Goal: Task Accomplishment & Management: Complete application form

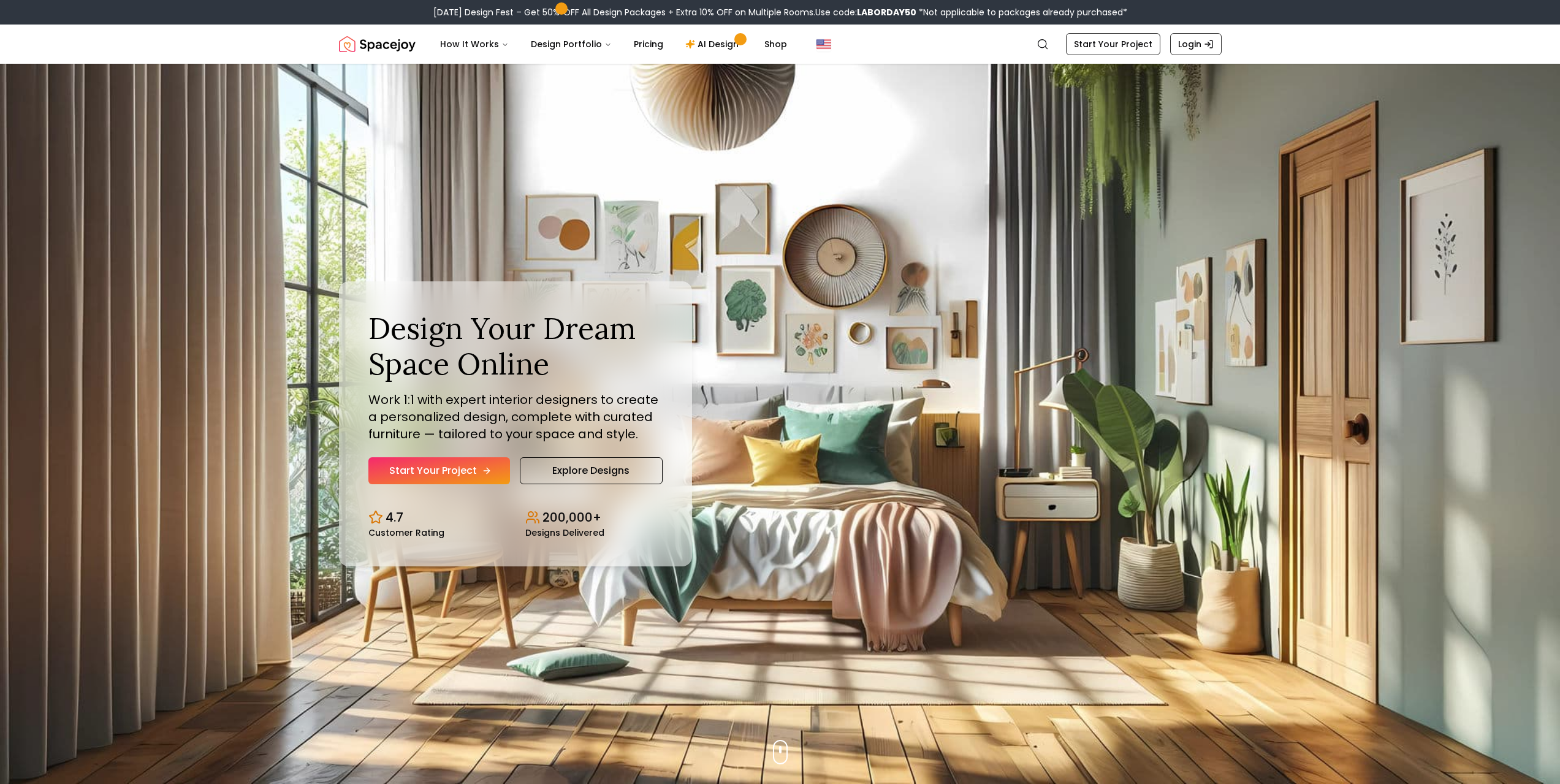
click at [446, 467] on link "Start Your Project" at bounding box center [439, 471] width 141 height 27
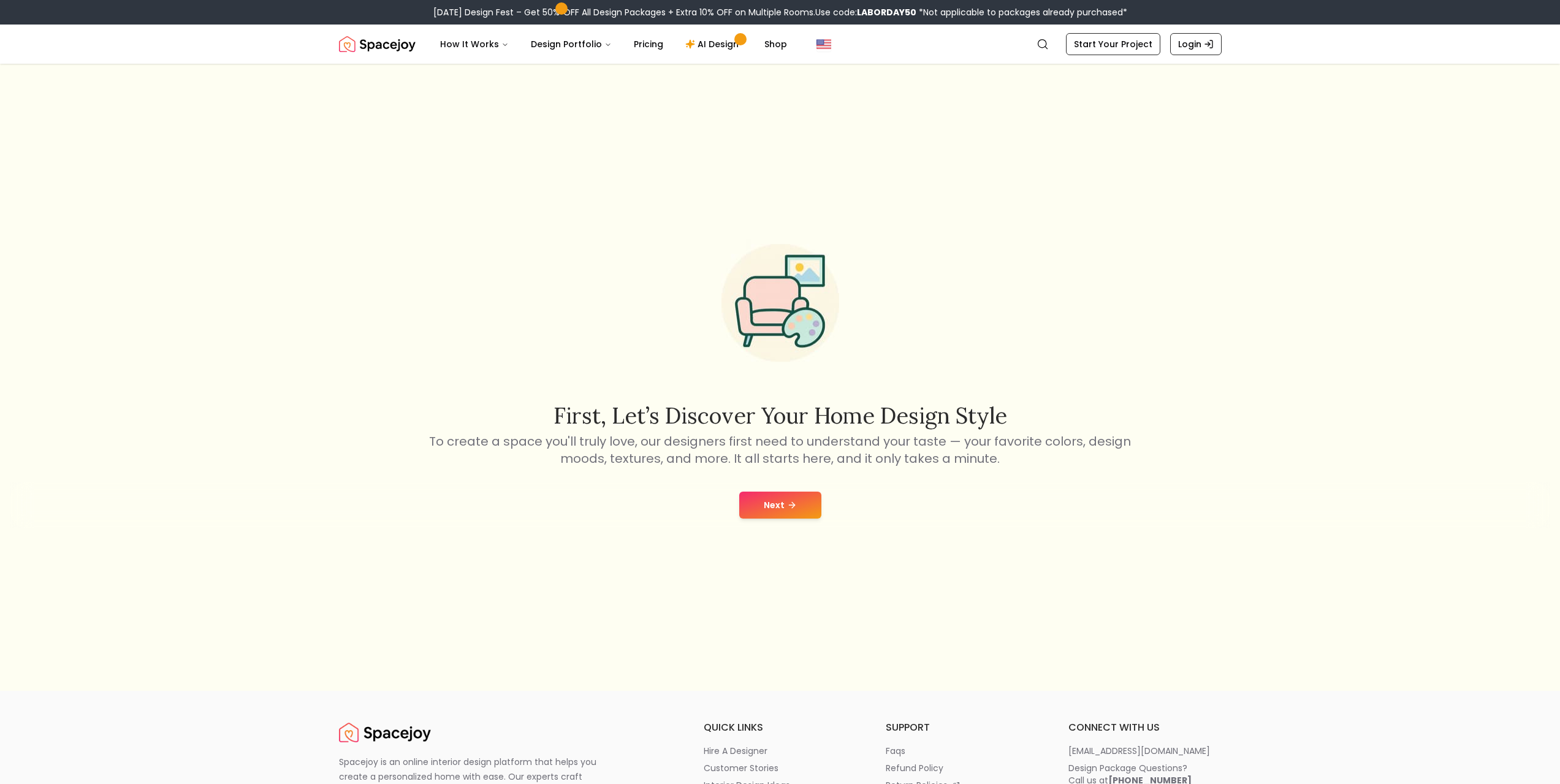
click at [812, 497] on button "Next" at bounding box center [780, 505] width 82 height 27
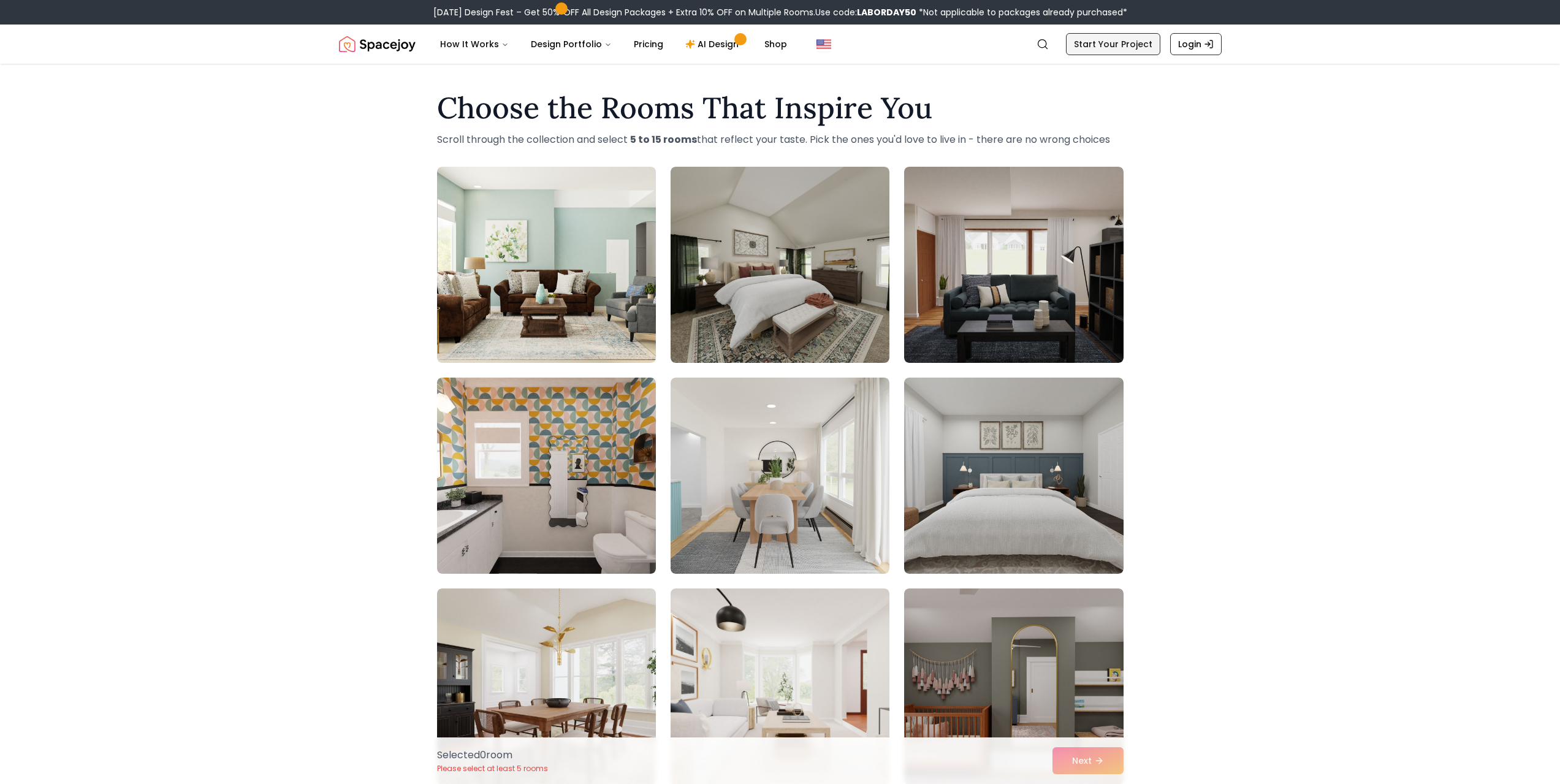
click at [1089, 35] on link "Start Your Project" at bounding box center [1112, 43] width 94 height 22
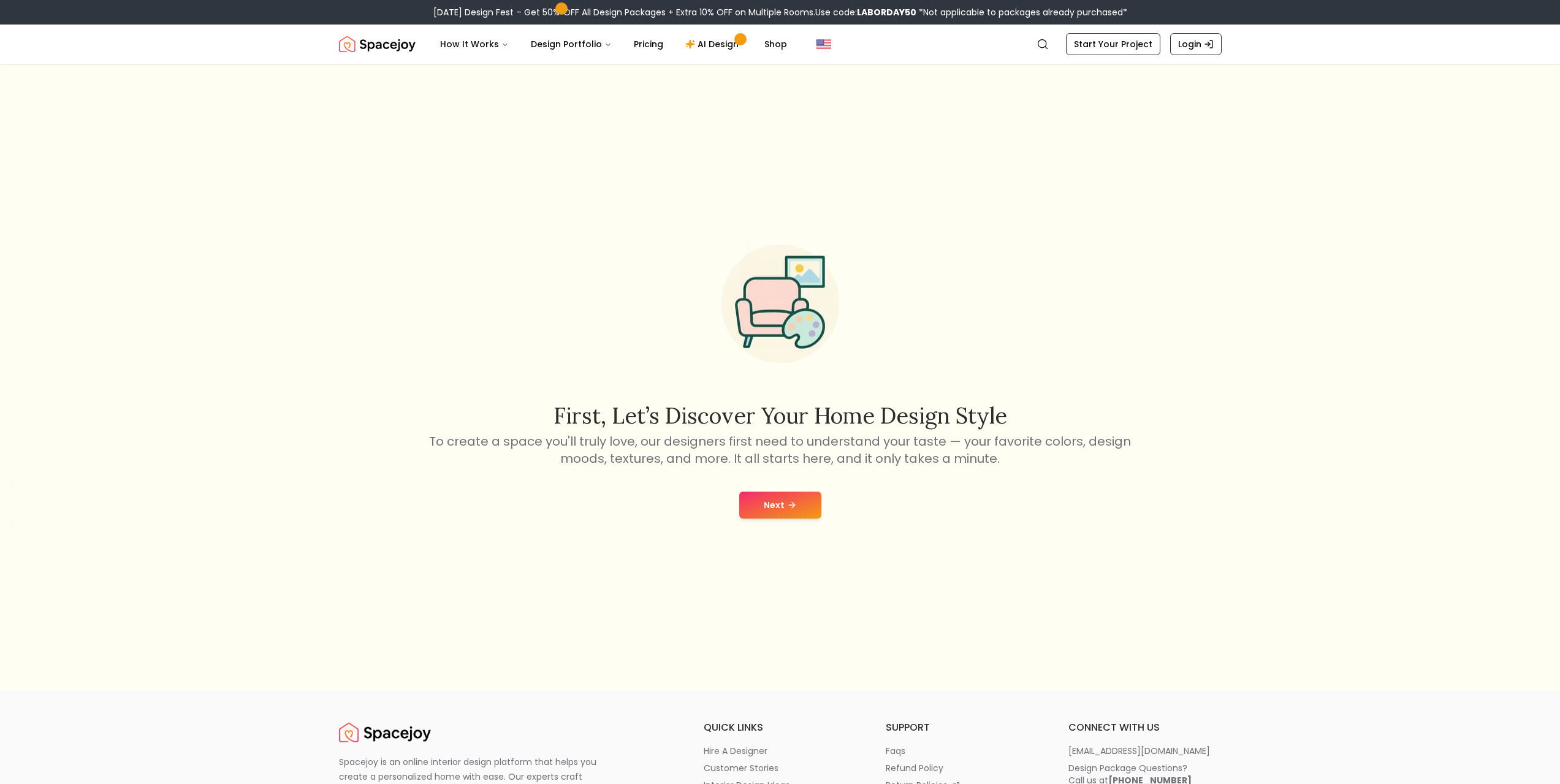
click at [817, 507] on button "Next" at bounding box center [780, 505] width 82 height 27
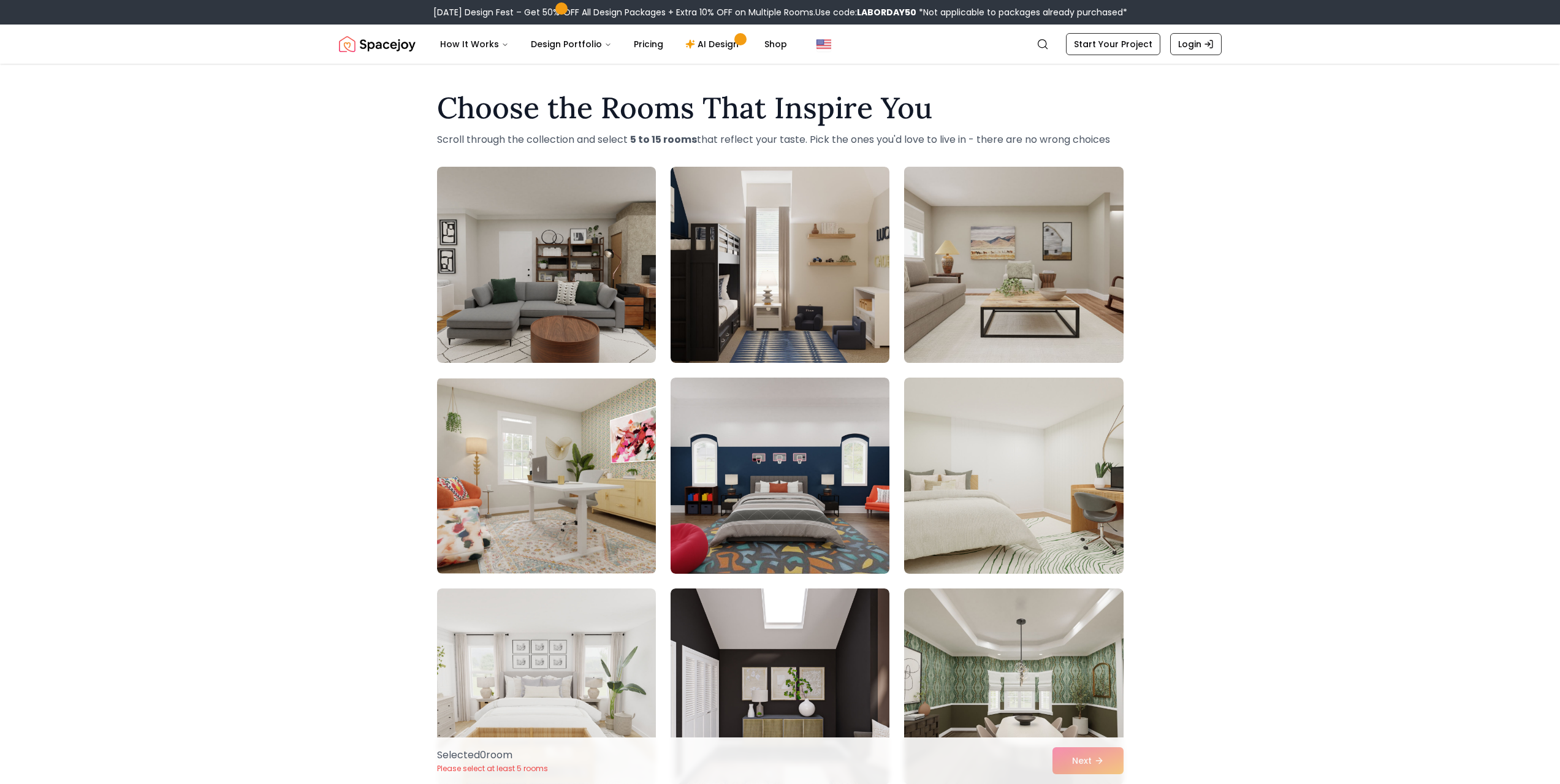
click at [999, 314] on img at bounding box center [1013, 264] width 230 height 206
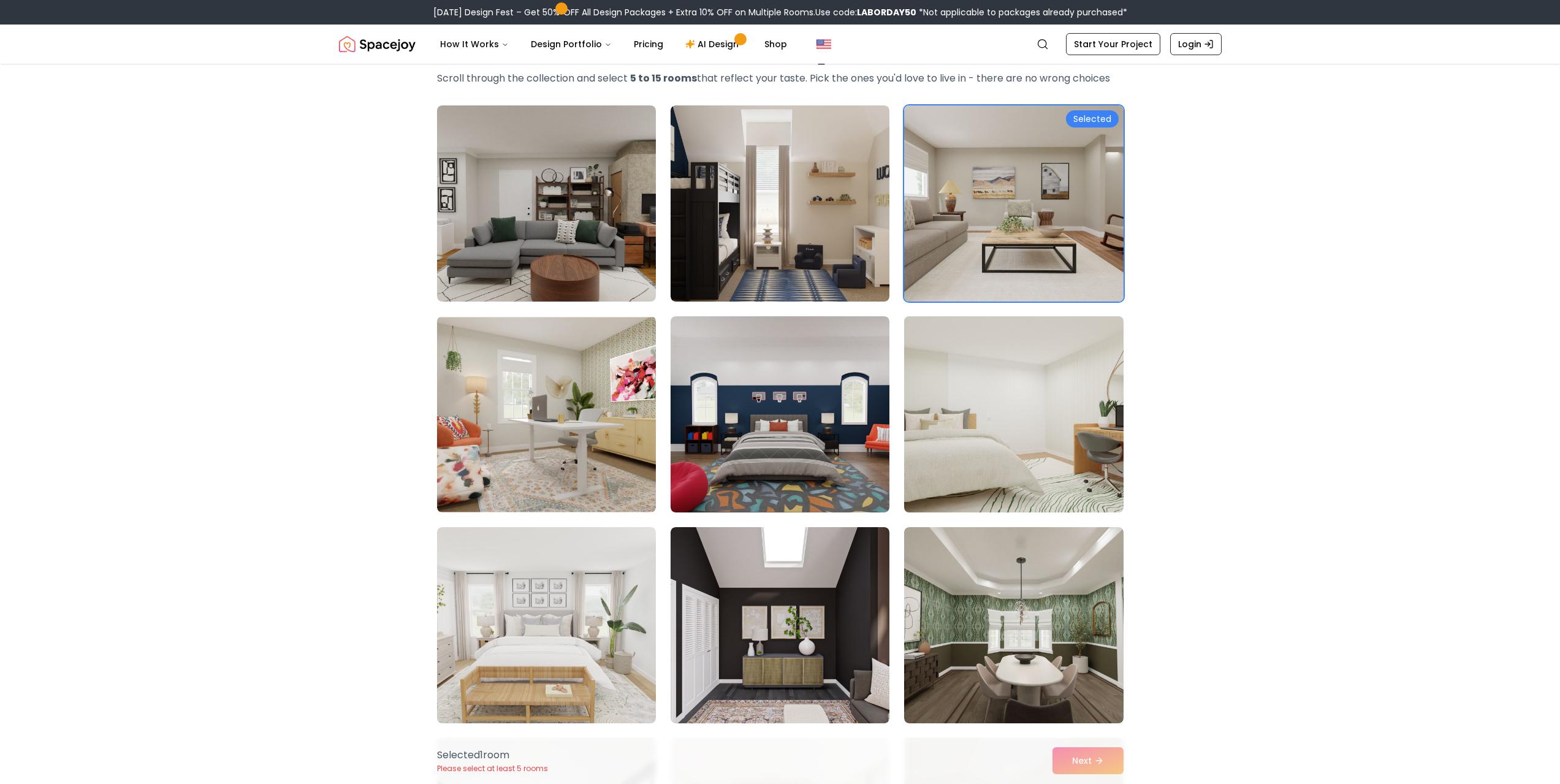
scroll to position [123, 0]
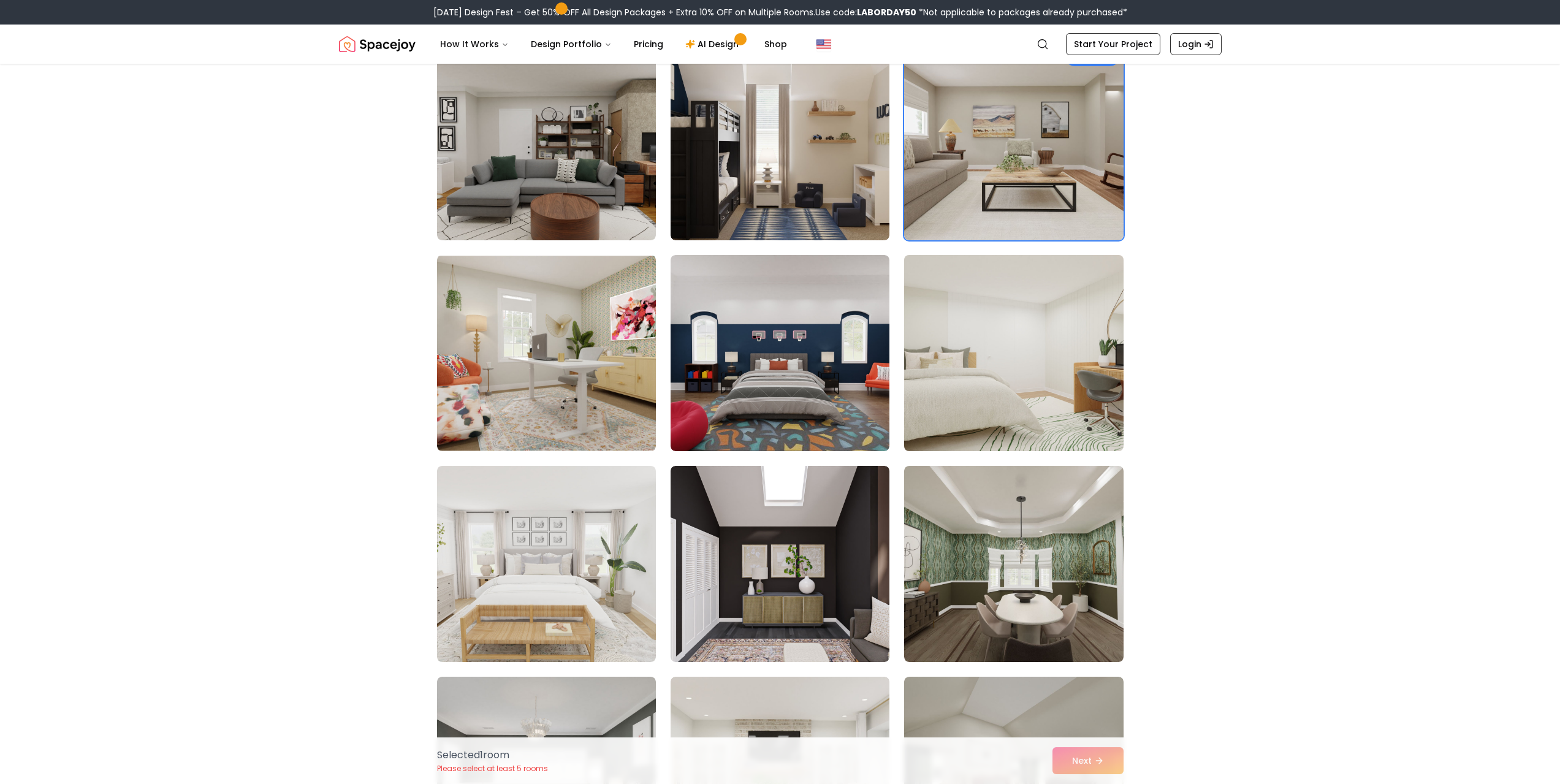
click at [1001, 380] on img at bounding box center [1013, 353] width 230 height 206
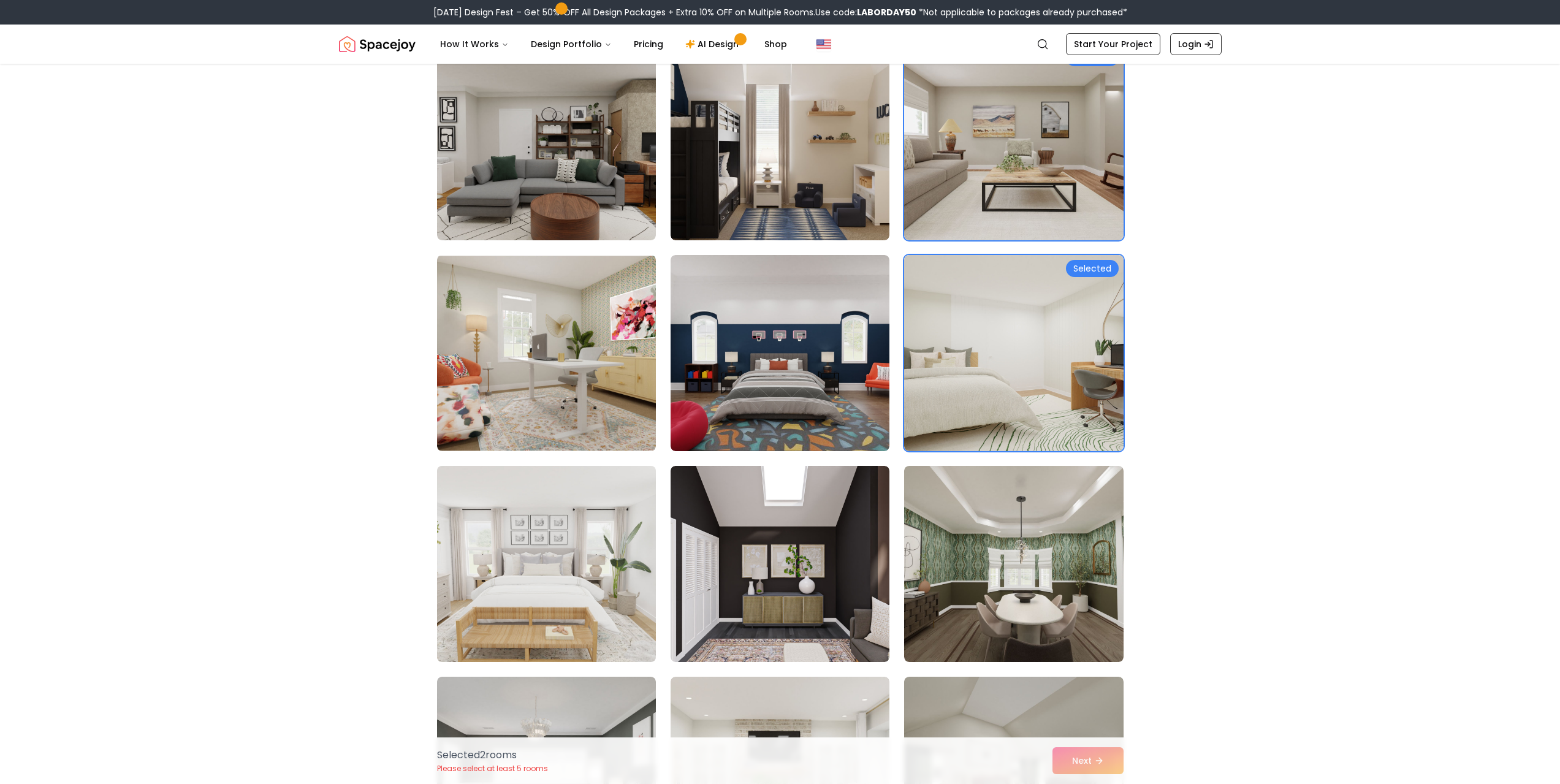
click at [525, 572] on img at bounding box center [547, 564] width 230 height 206
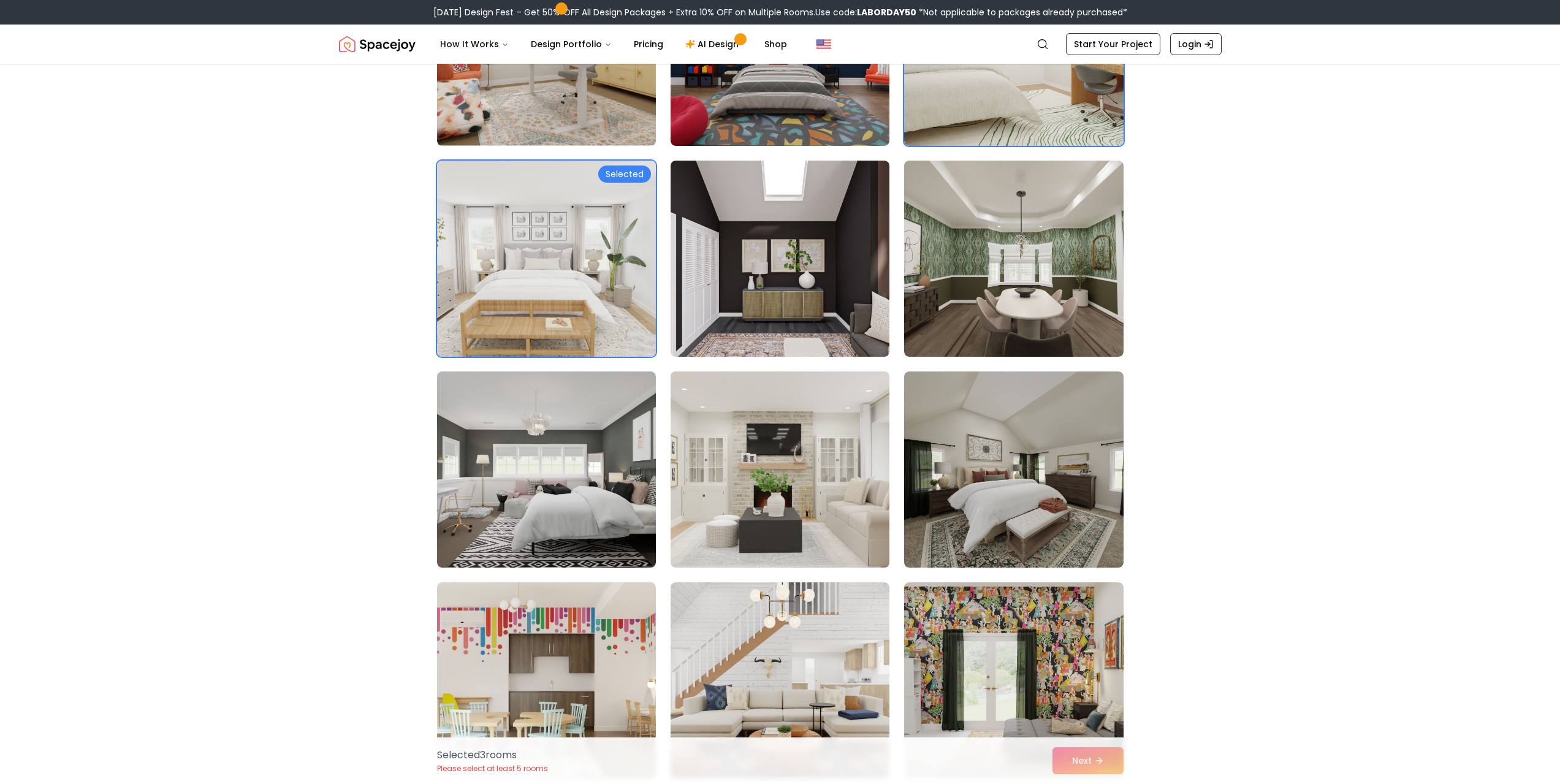
scroll to position [429, 0]
click at [848, 527] on img at bounding box center [780, 468] width 230 height 206
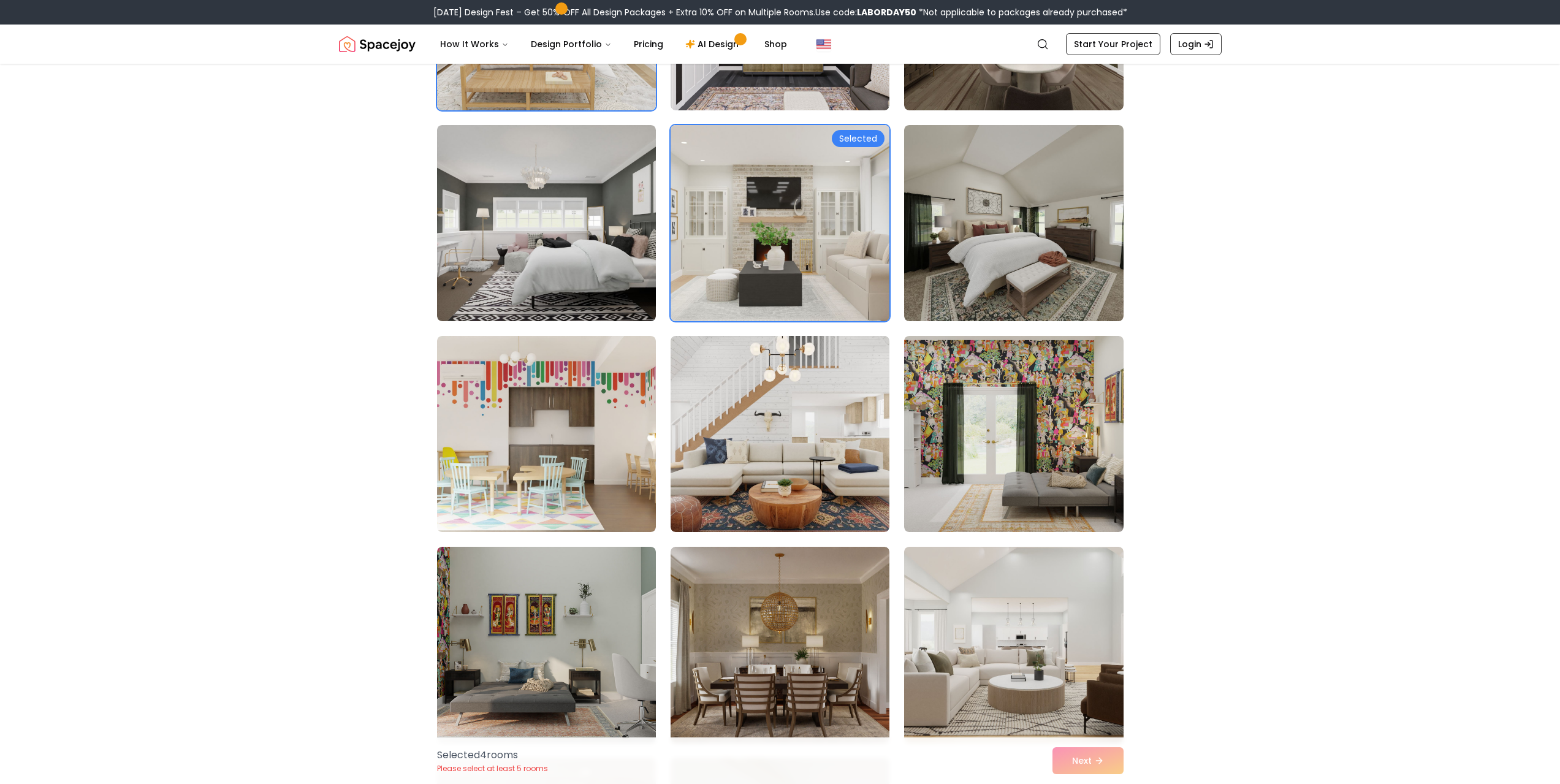
scroll to position [735, 0]
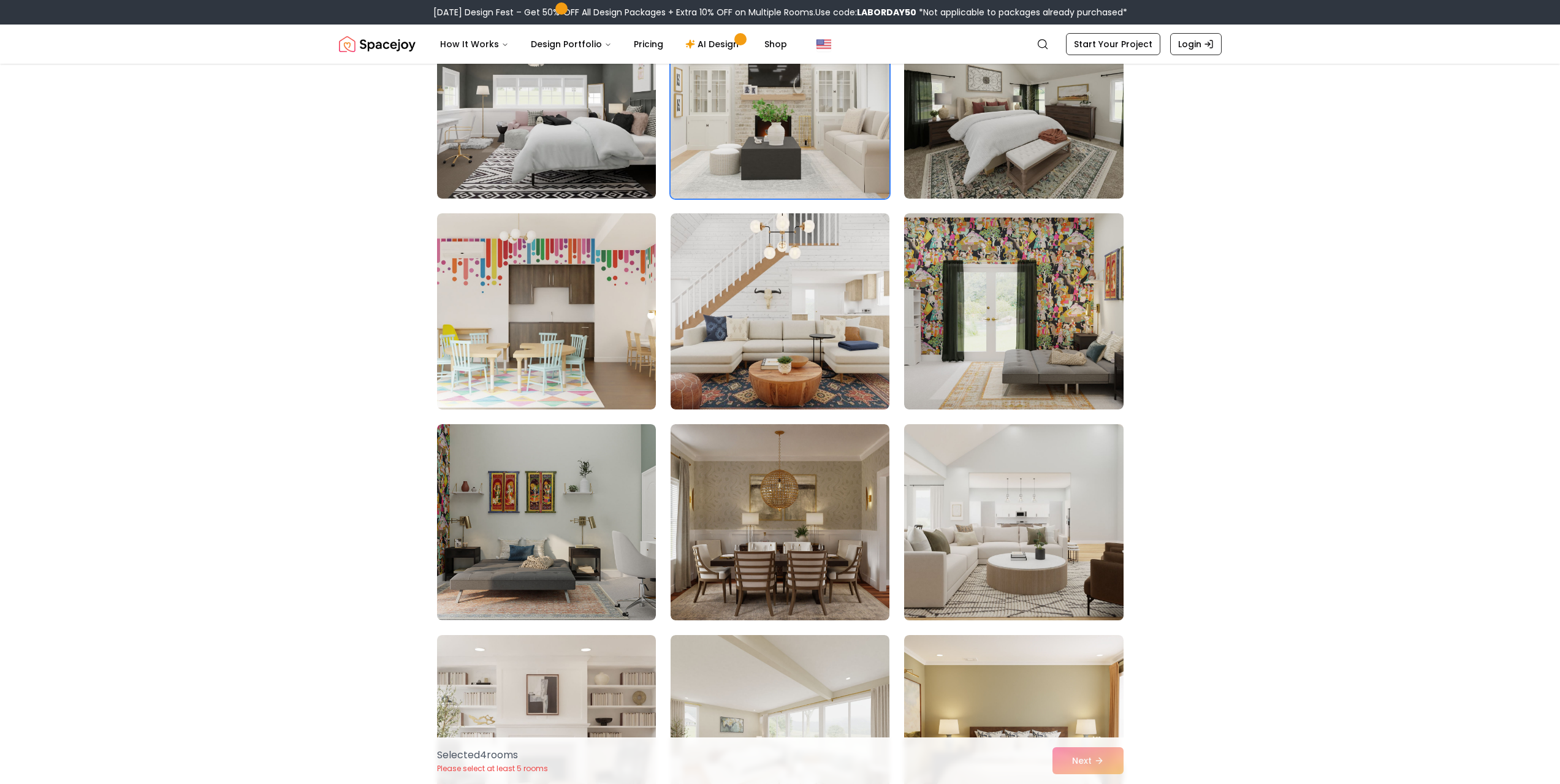
click at [981, 525] on img at bounding box center [1013, 522] width 230 height 206
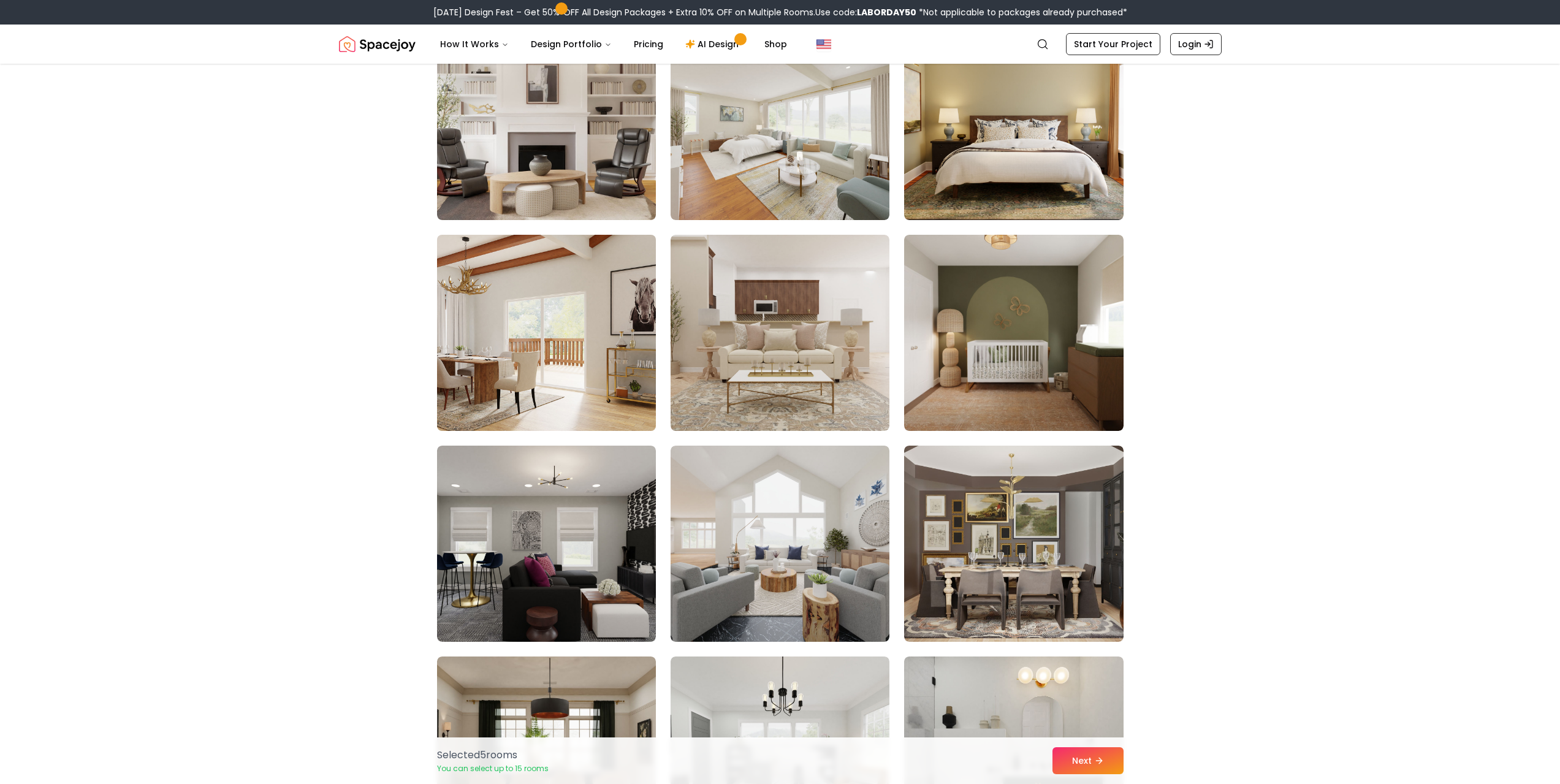
scroll to position [1409, 0]
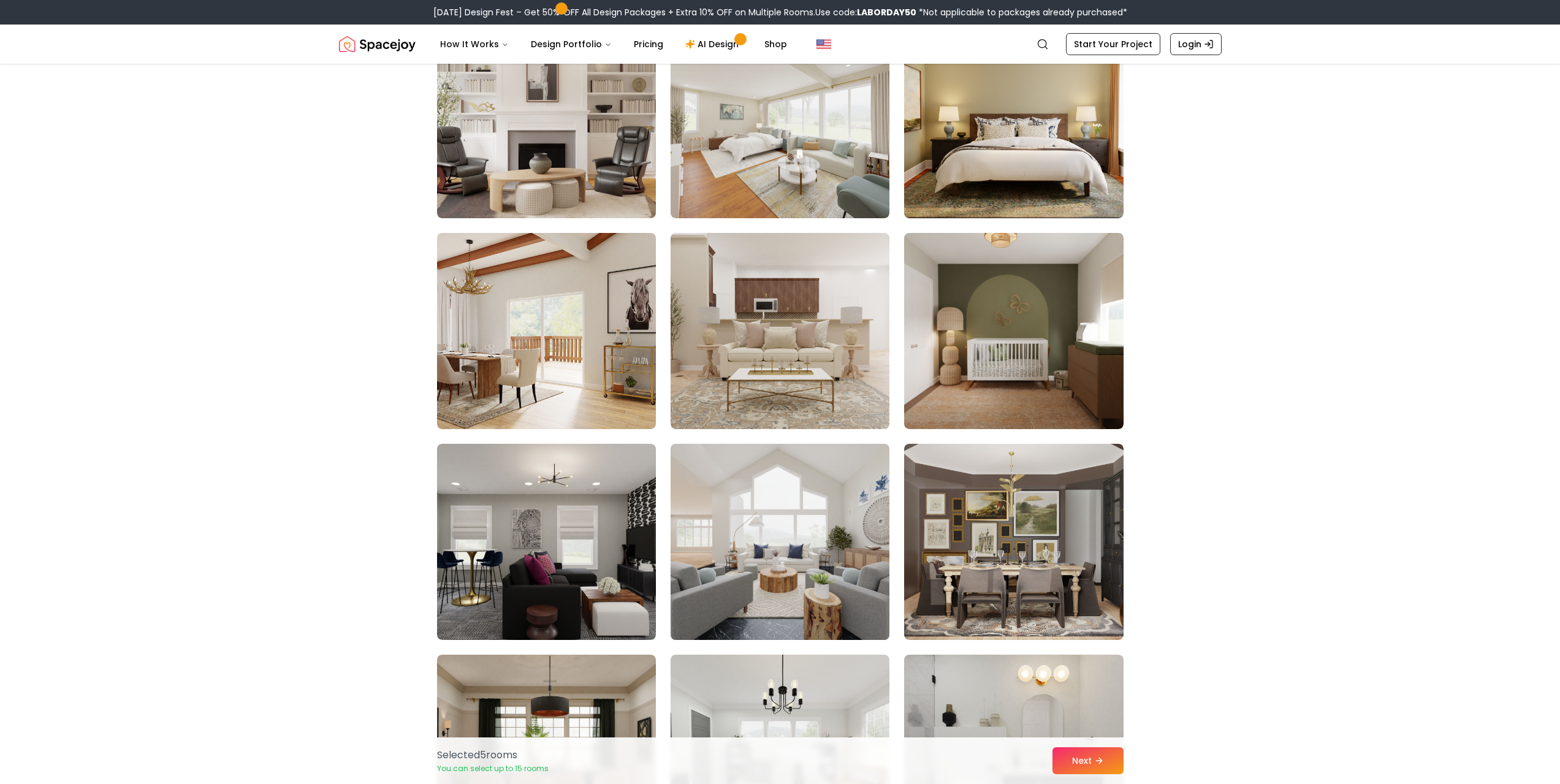
click at [748, 502] on img at bounding box center [780, 541] width 230 height 206
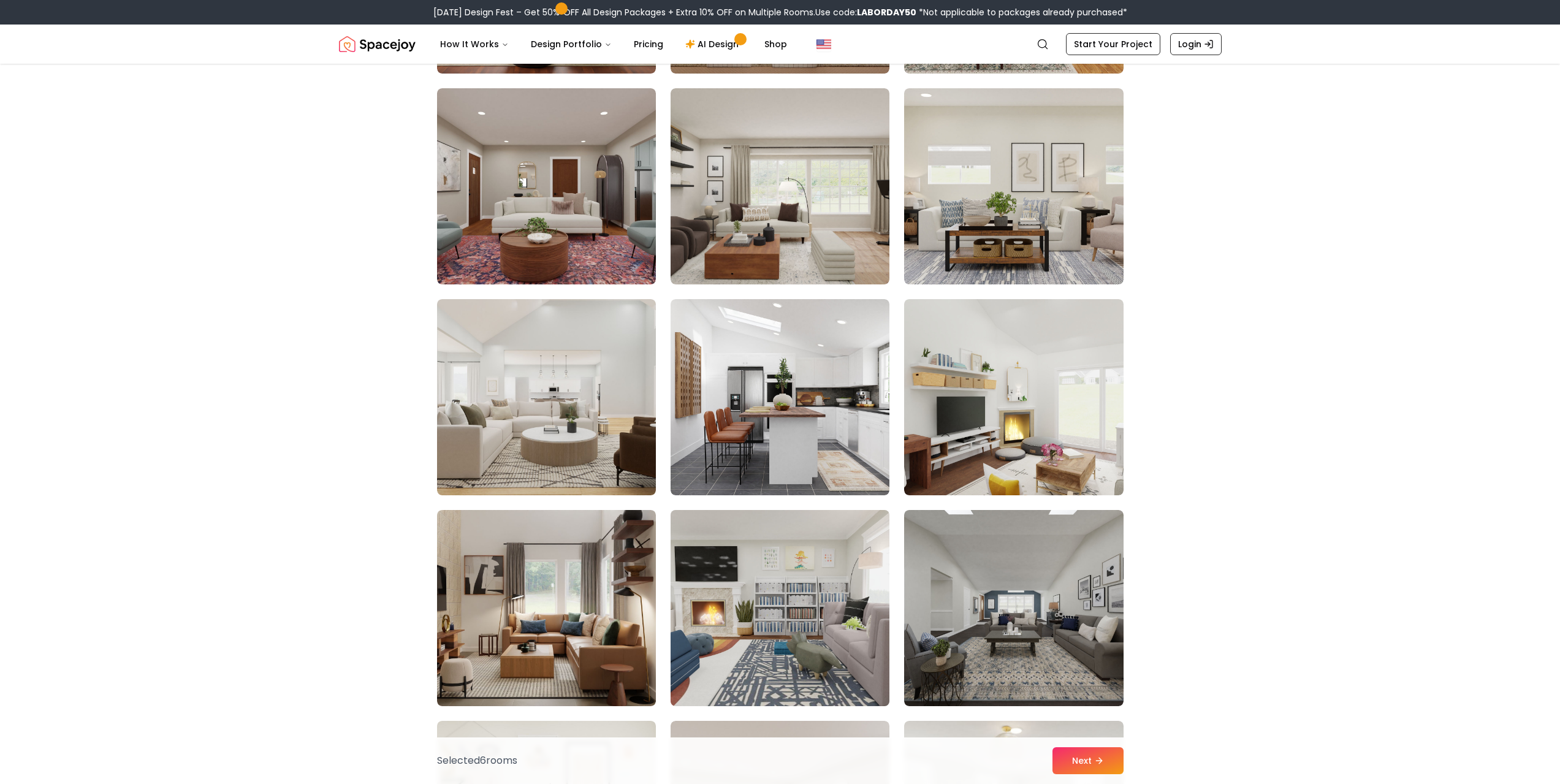
scroll to position [2880, 0]
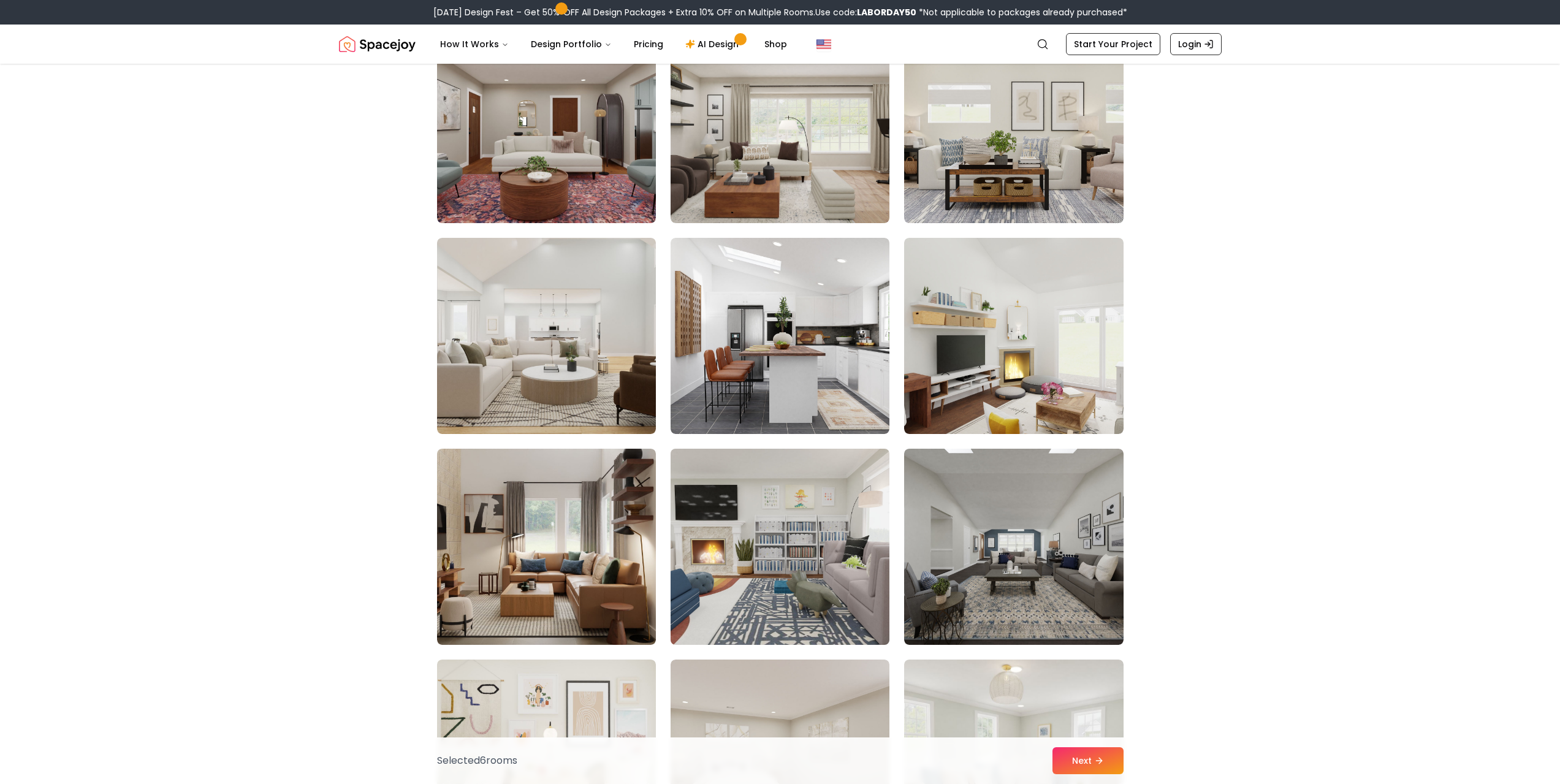
click at [784, 529] on img at bounding box center [780, 546] width 230 height 206
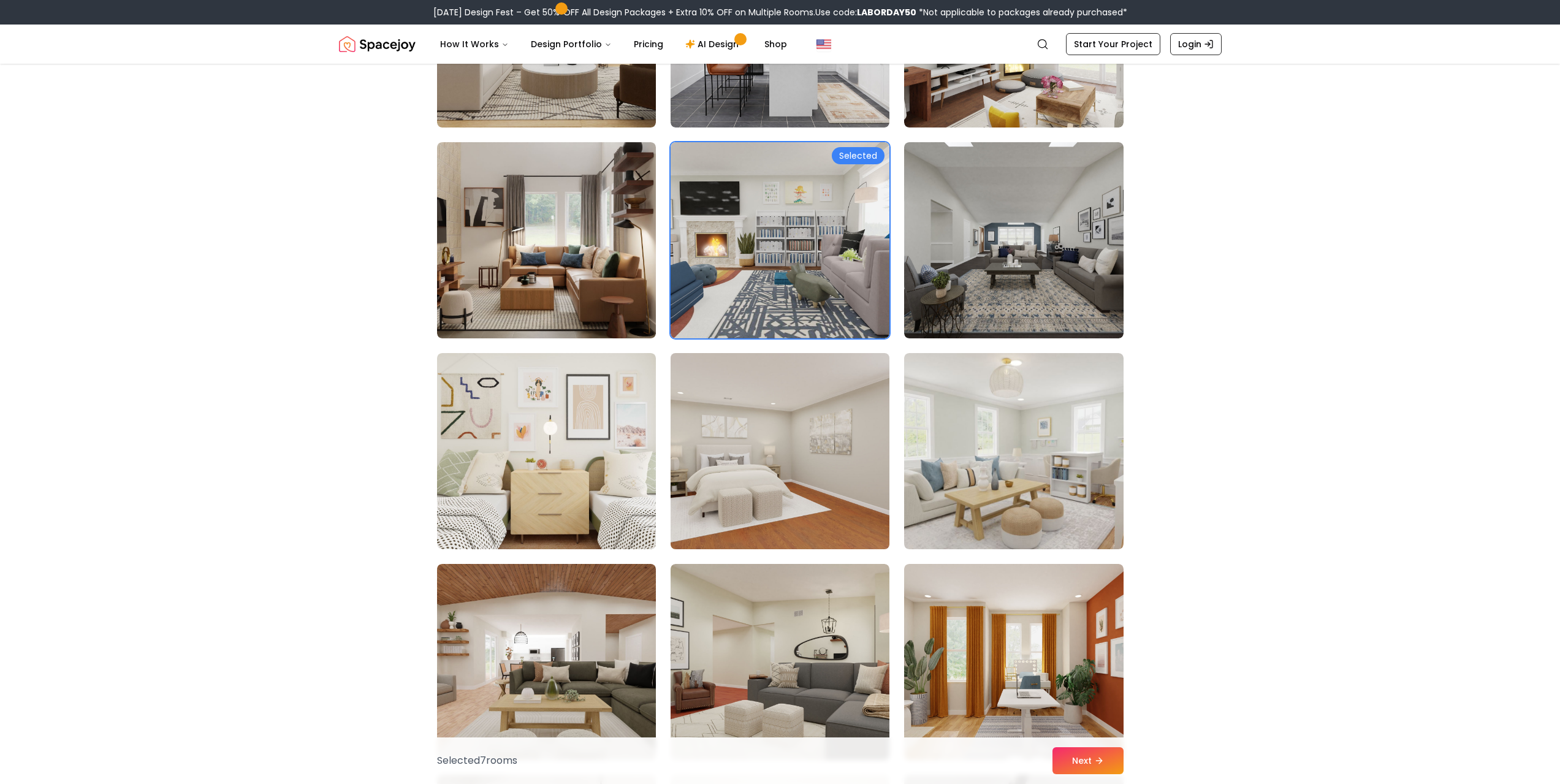
click at [782, 511] on img at bounding box center [780, 451] width 230 height 206
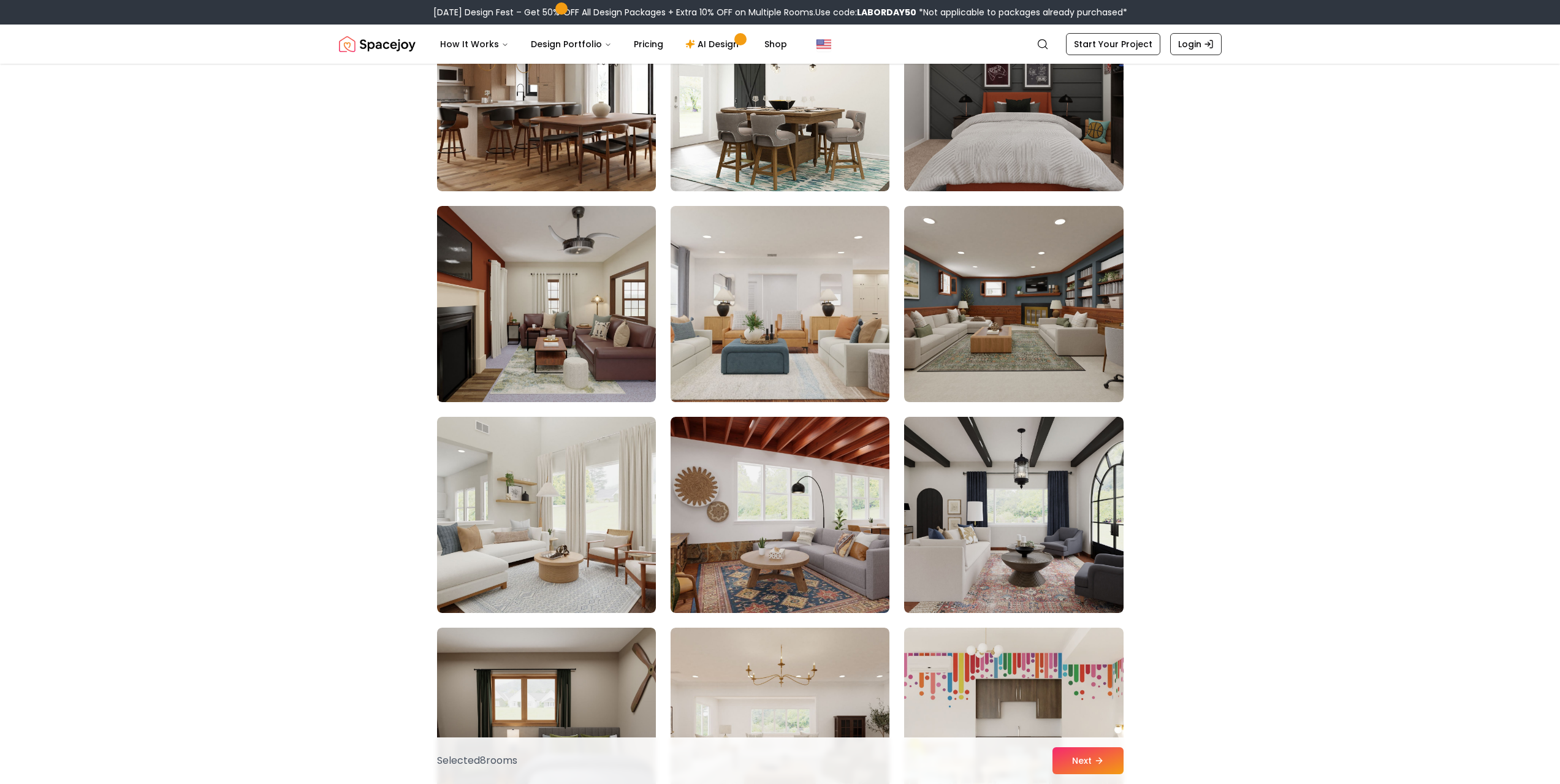
scroll to position [3983, 0]
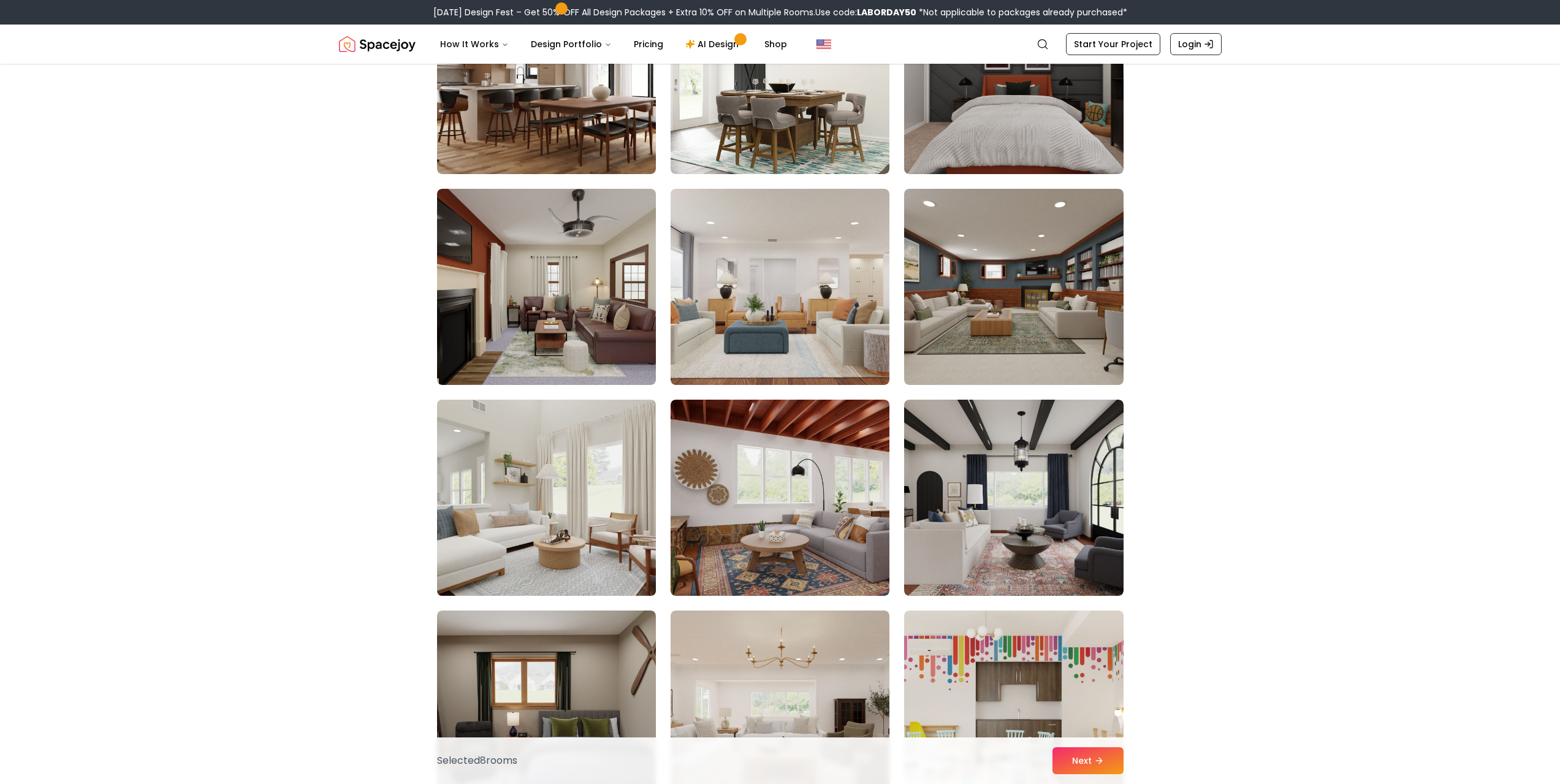
click at [593, 447] on img at bounding box center [547, 497] width 230 height 206
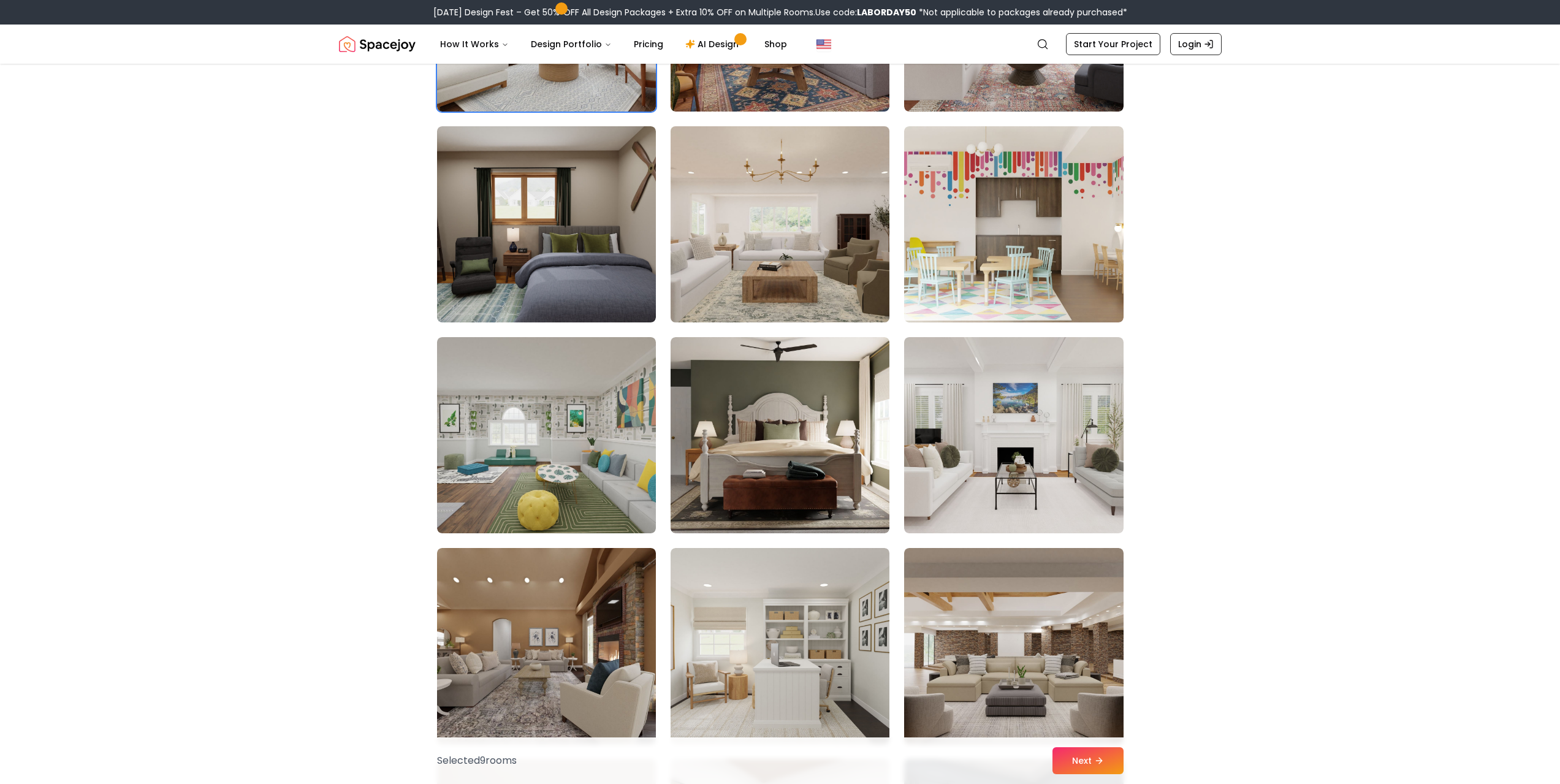
scroll to position [4473, 0]
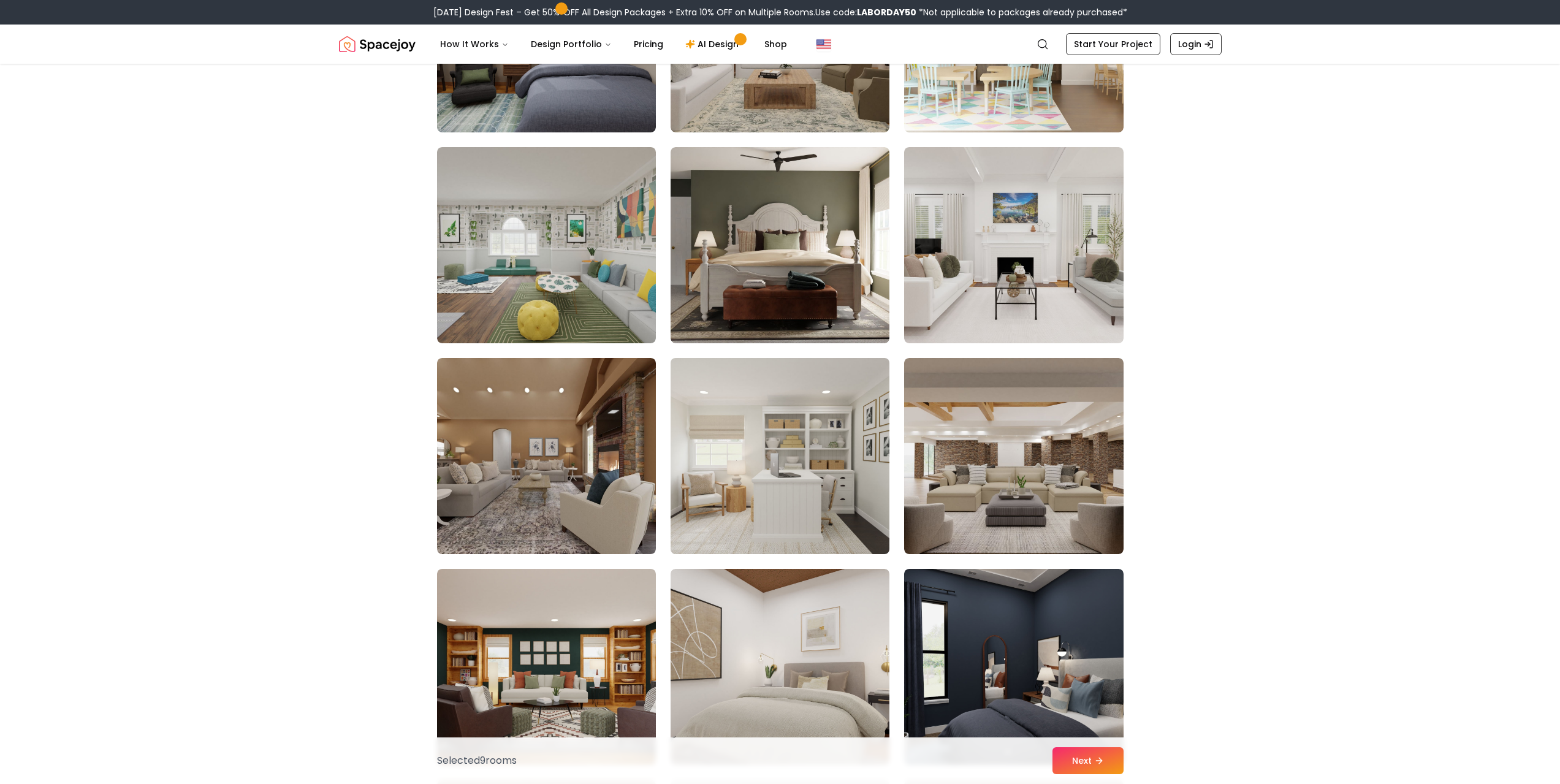
click at [808, 525] on img at bounding box center [780, 455] width 230 height 206
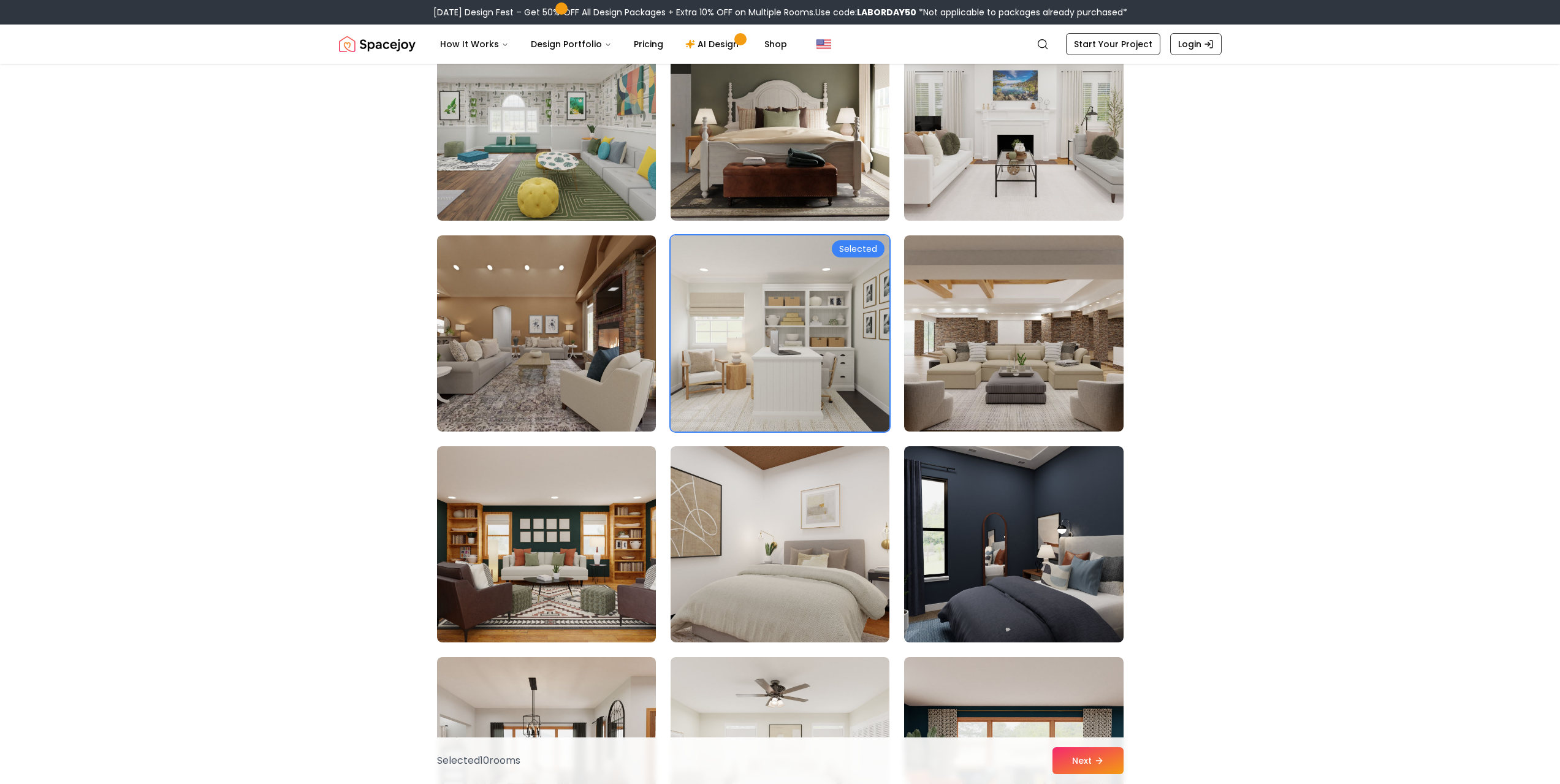
scroll to position [4841, 0]
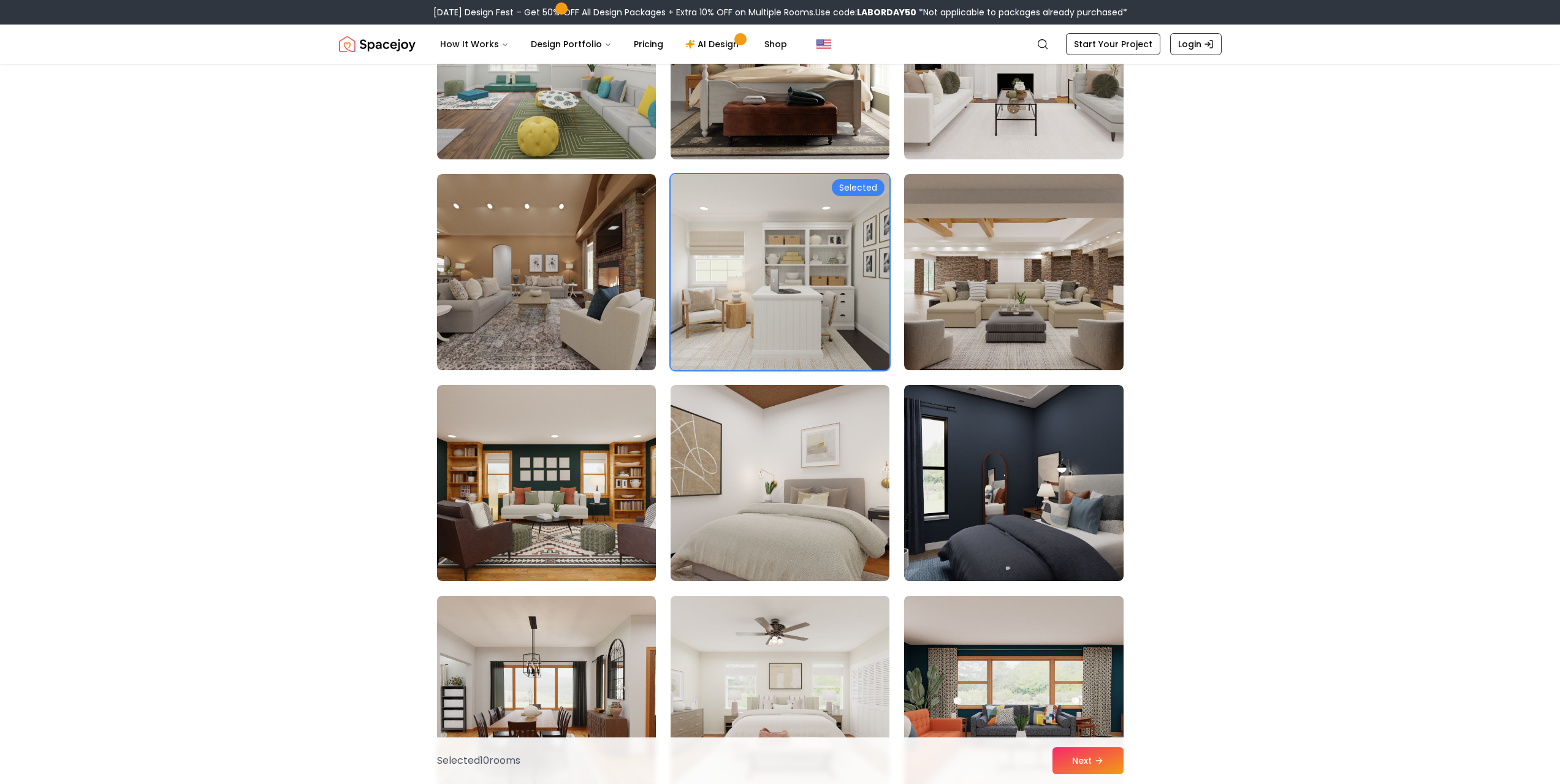
click at [808, 525] on img at bounding box center [780, 483] width 219 height 196
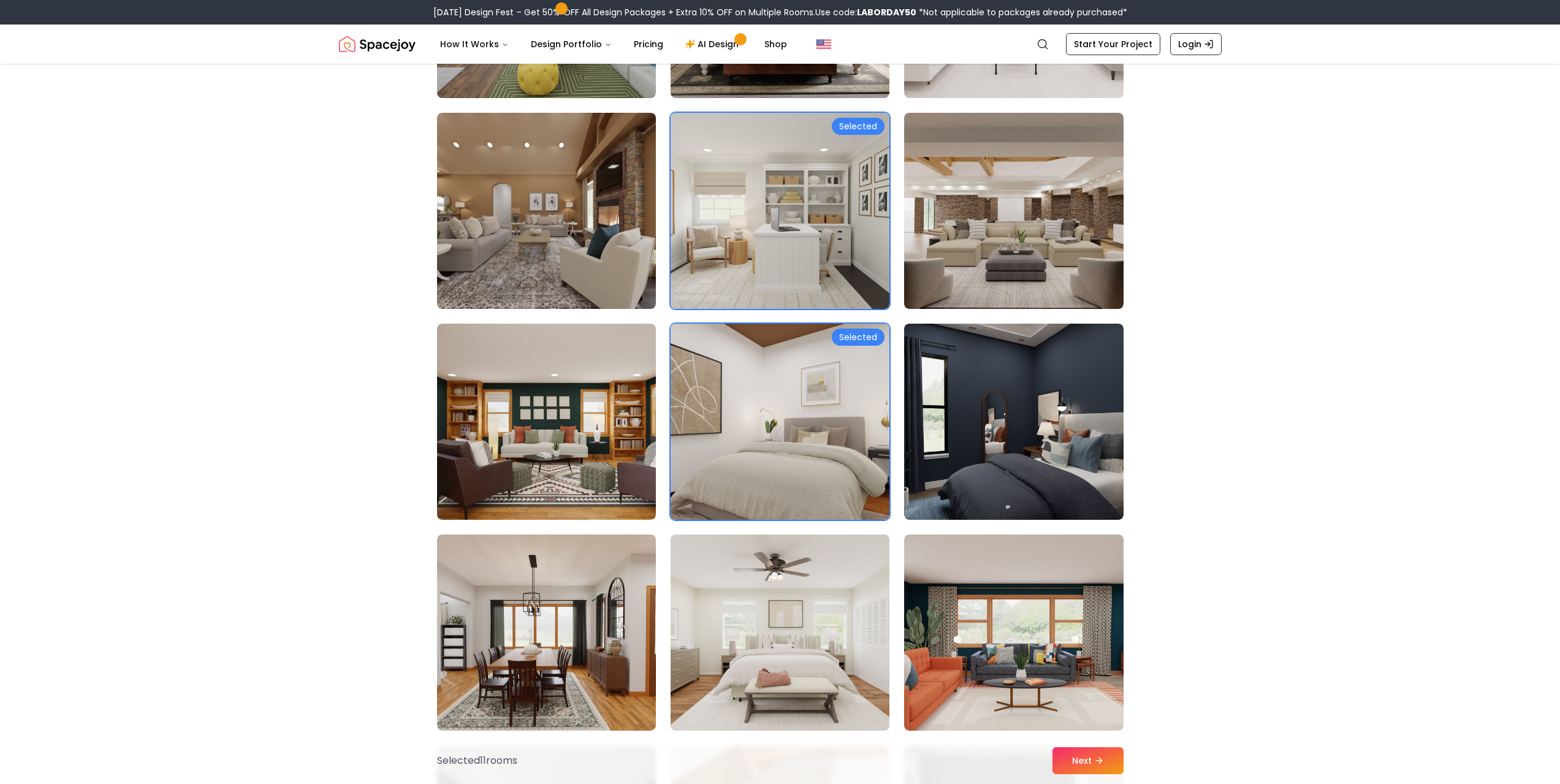
click at [813, 602] on img at bounding box center [780, 632] width 230 height 206
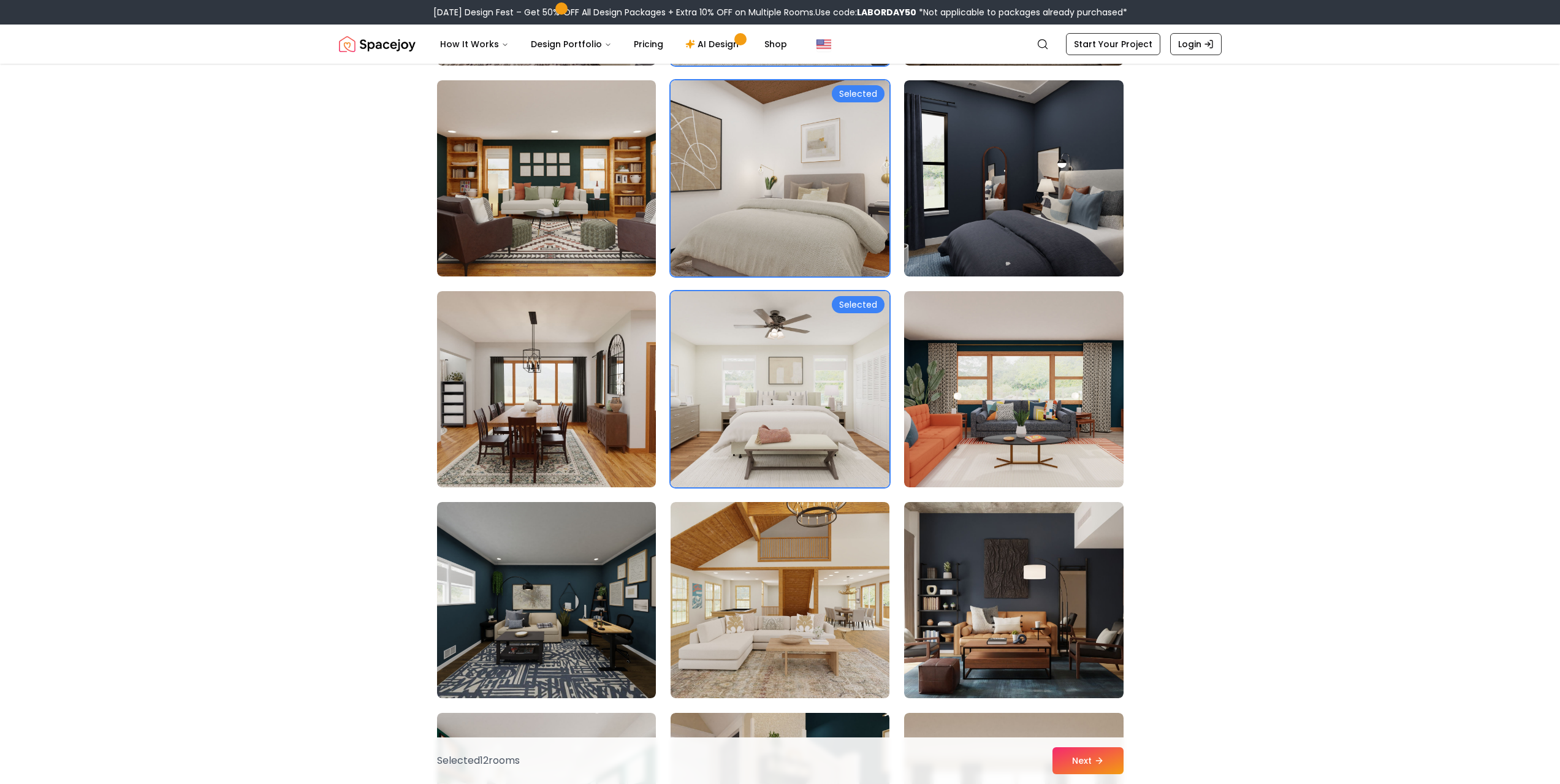
scroll to position [5147, 0]
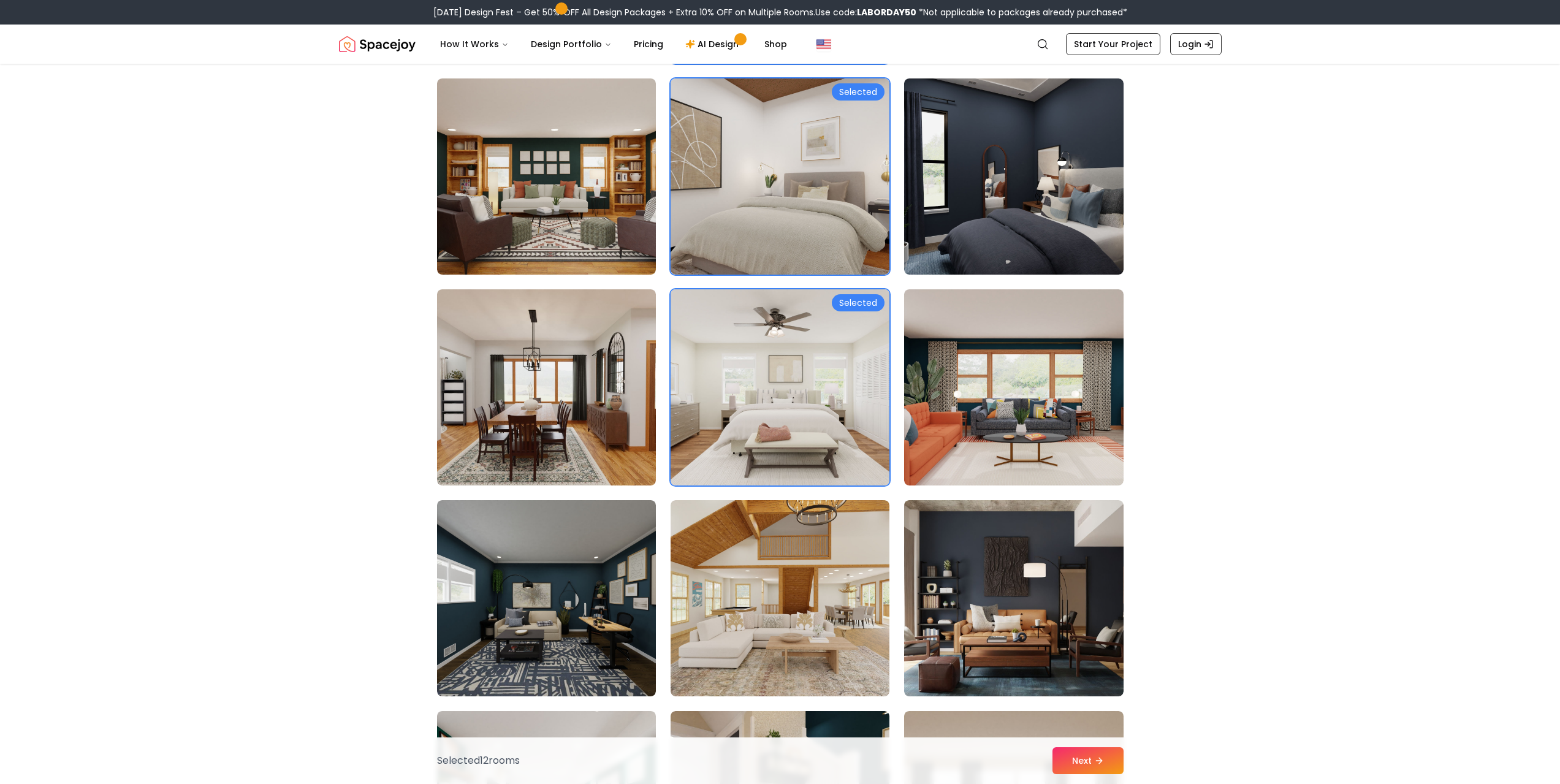
click at [813, 602] on img at bounding box center [780, 598] width 219 height 196
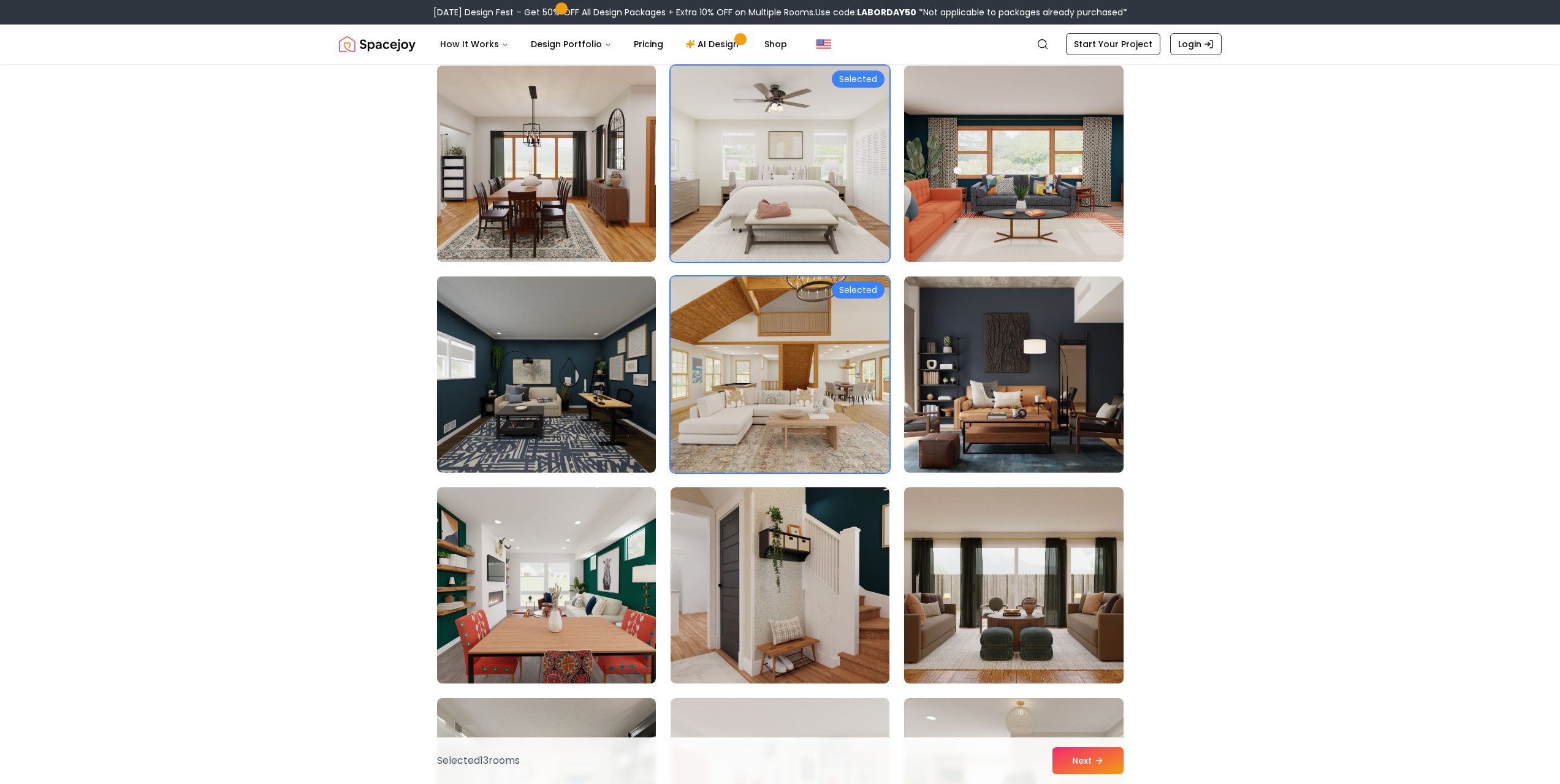
scroll to position [5392, 0]
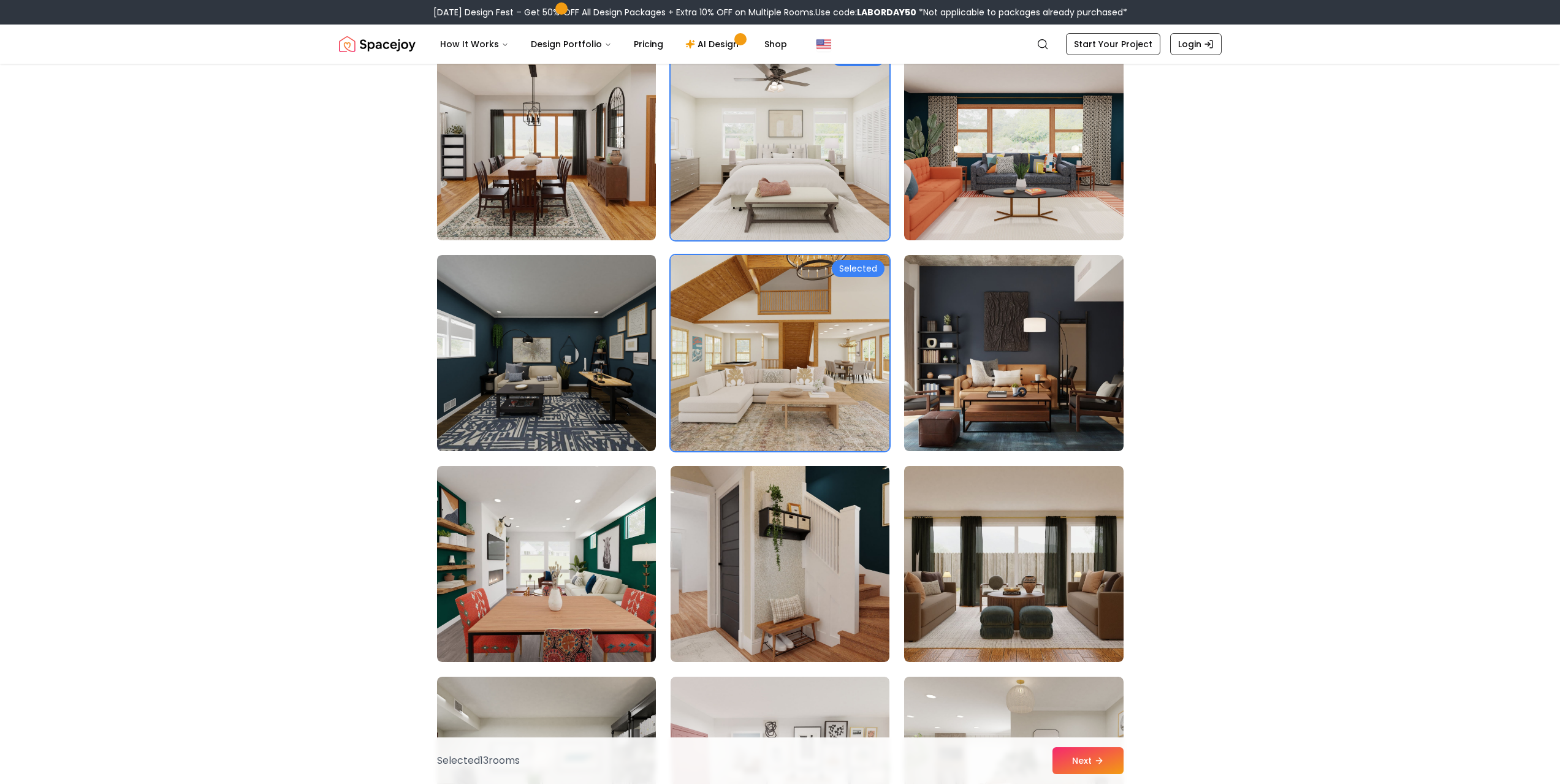
click at [813, 602] on img at bounding box center [780, 564] width 219 height 196
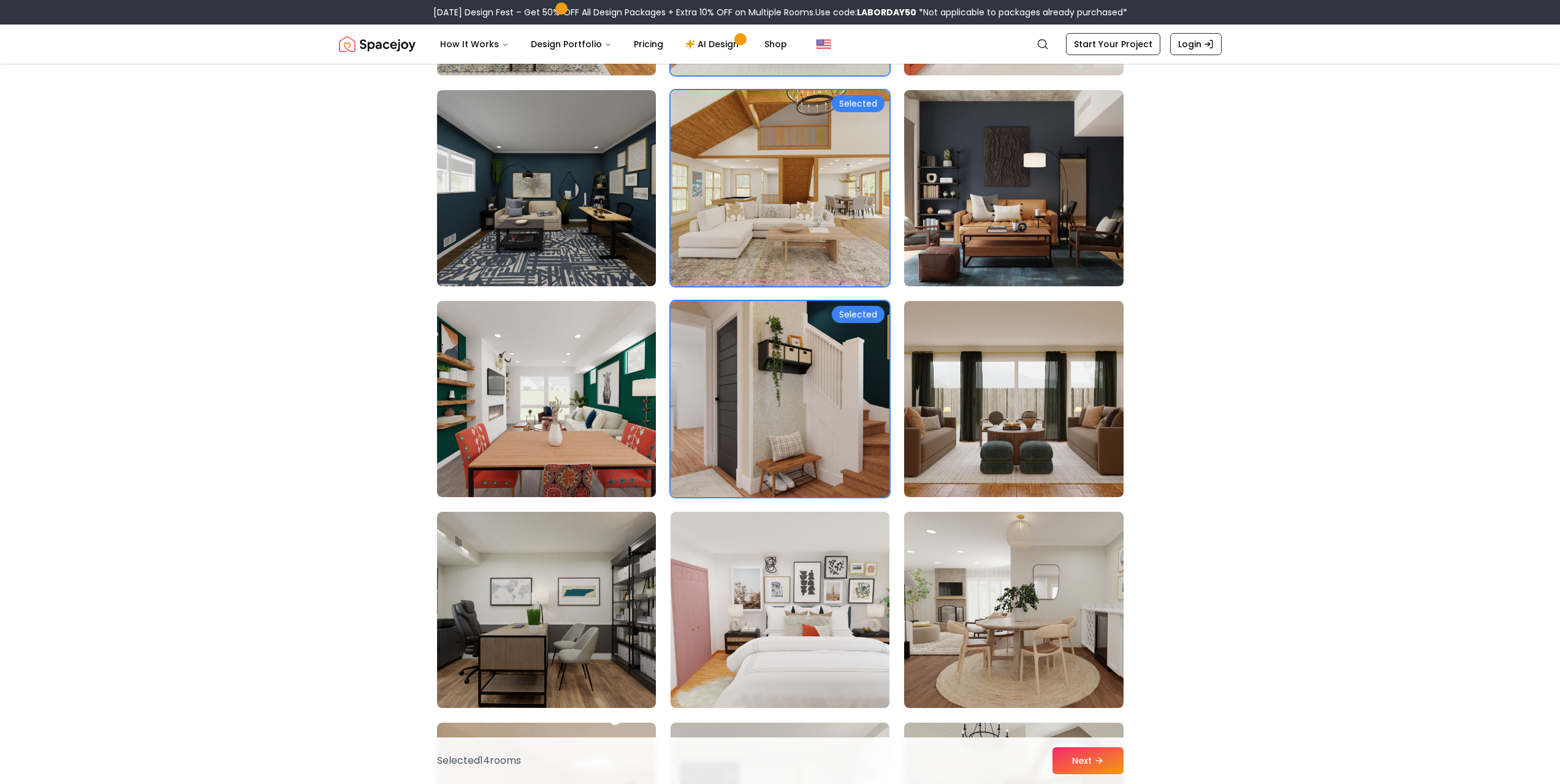
scroll to position [5576, 0]
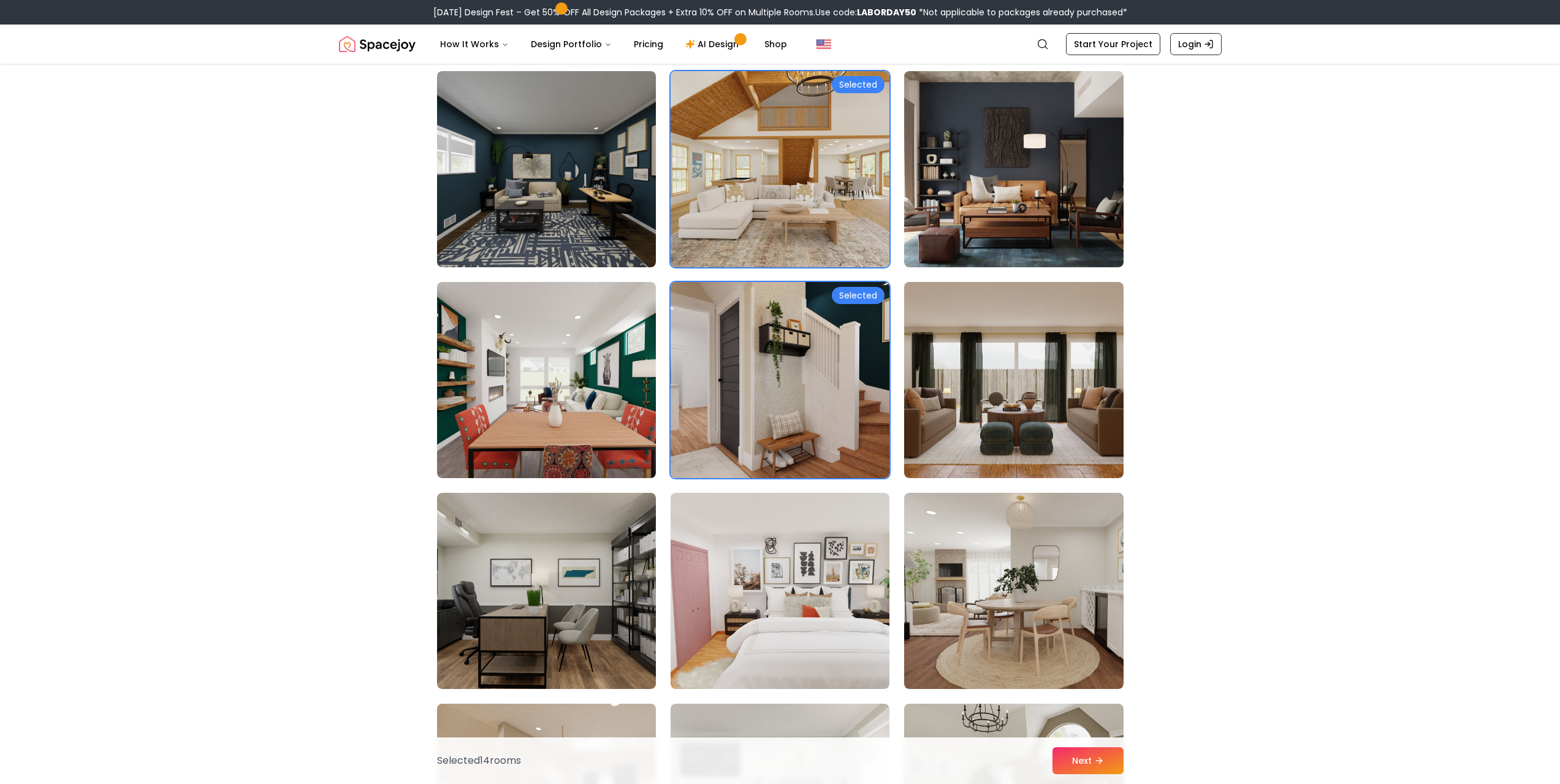
click at [918, 601] on img at bounding box center [1013, 590] width 230 height 206
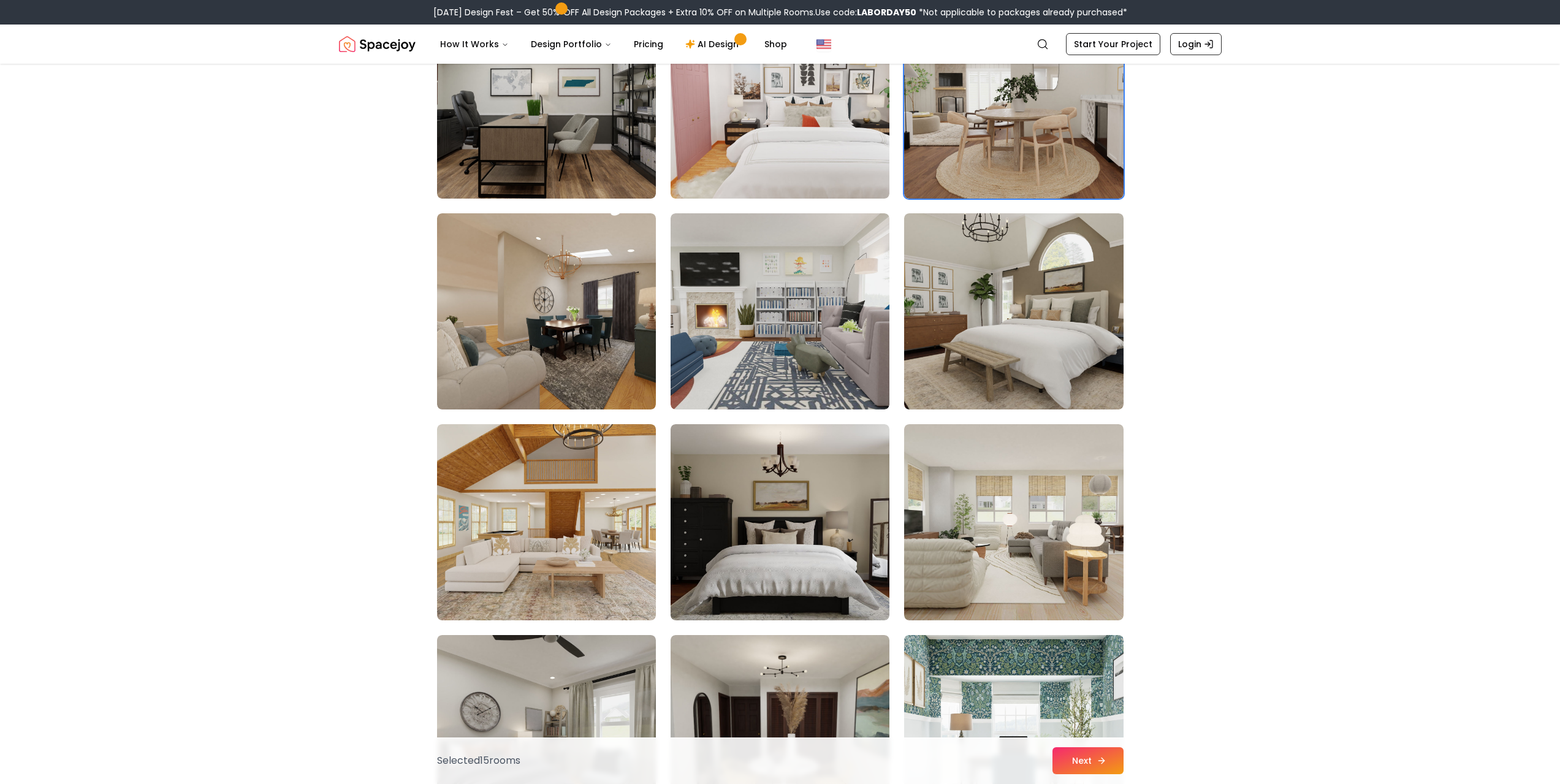
click at [1105, 762] on icon at bounding box center [1102, 760] width 10 height 10
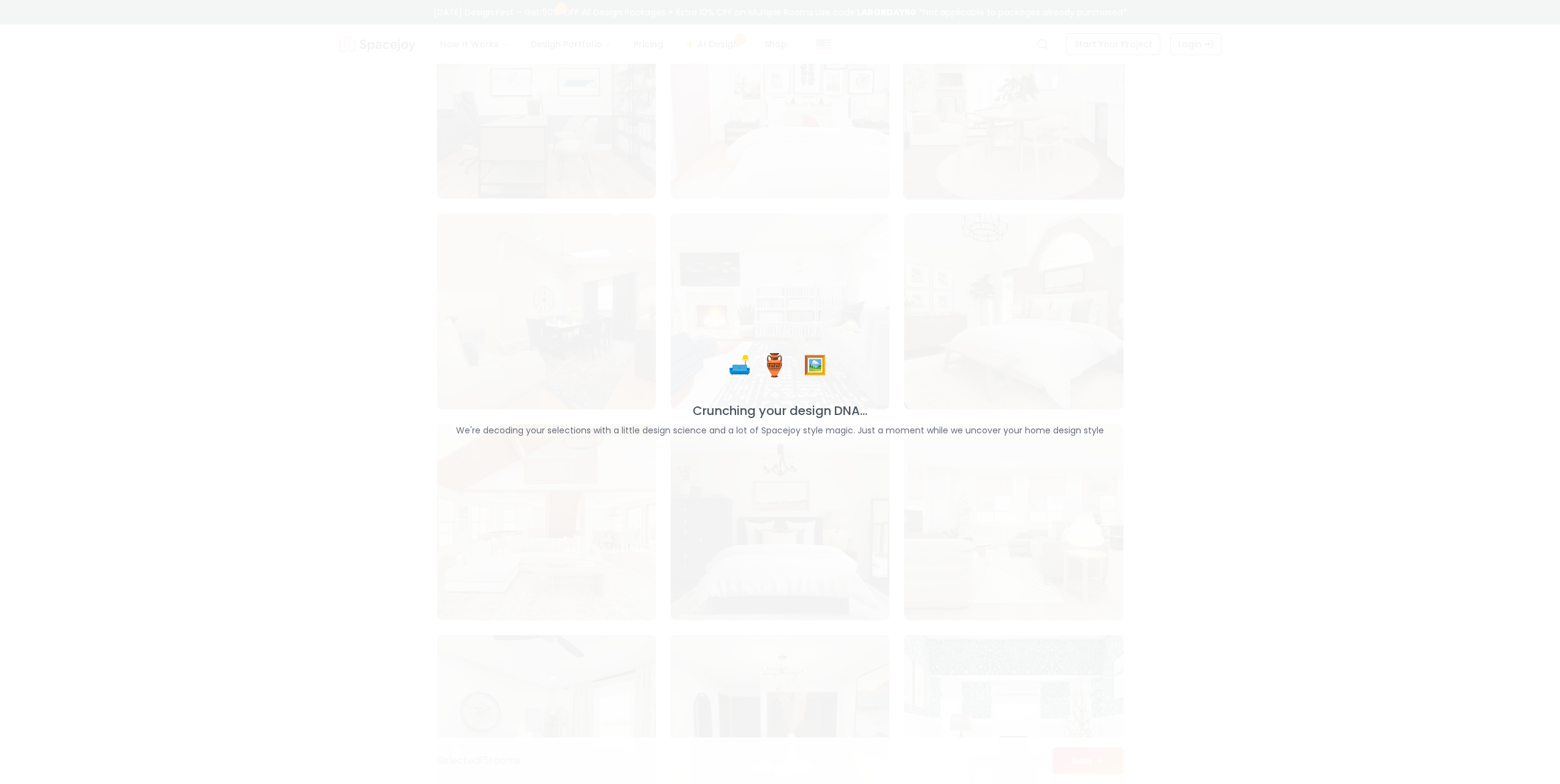
scroll to position [6066, 0]
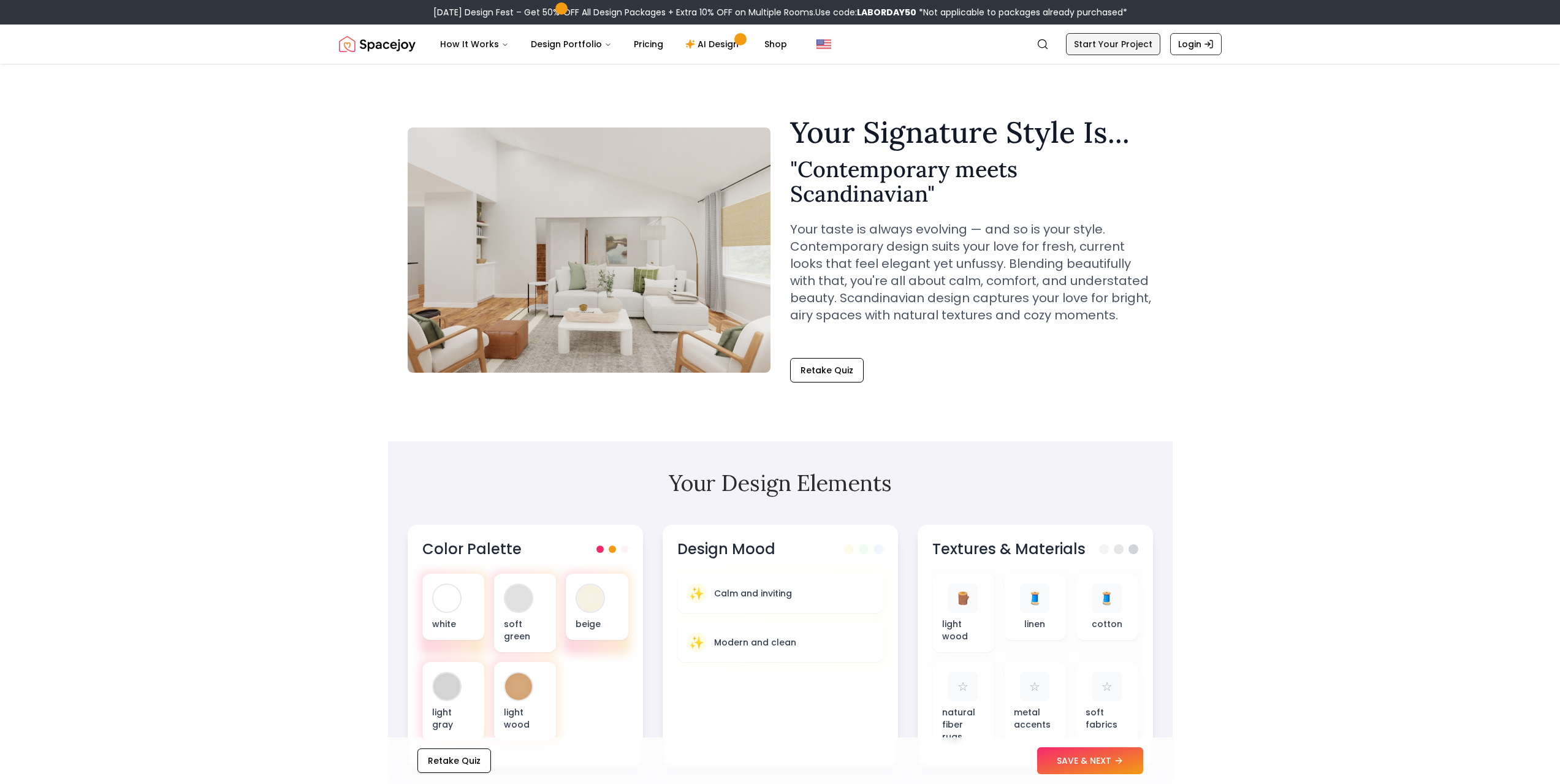
click at [1102, 34] on link "Start Your Project" at bounding box center [1112, 43] width 94 height 22
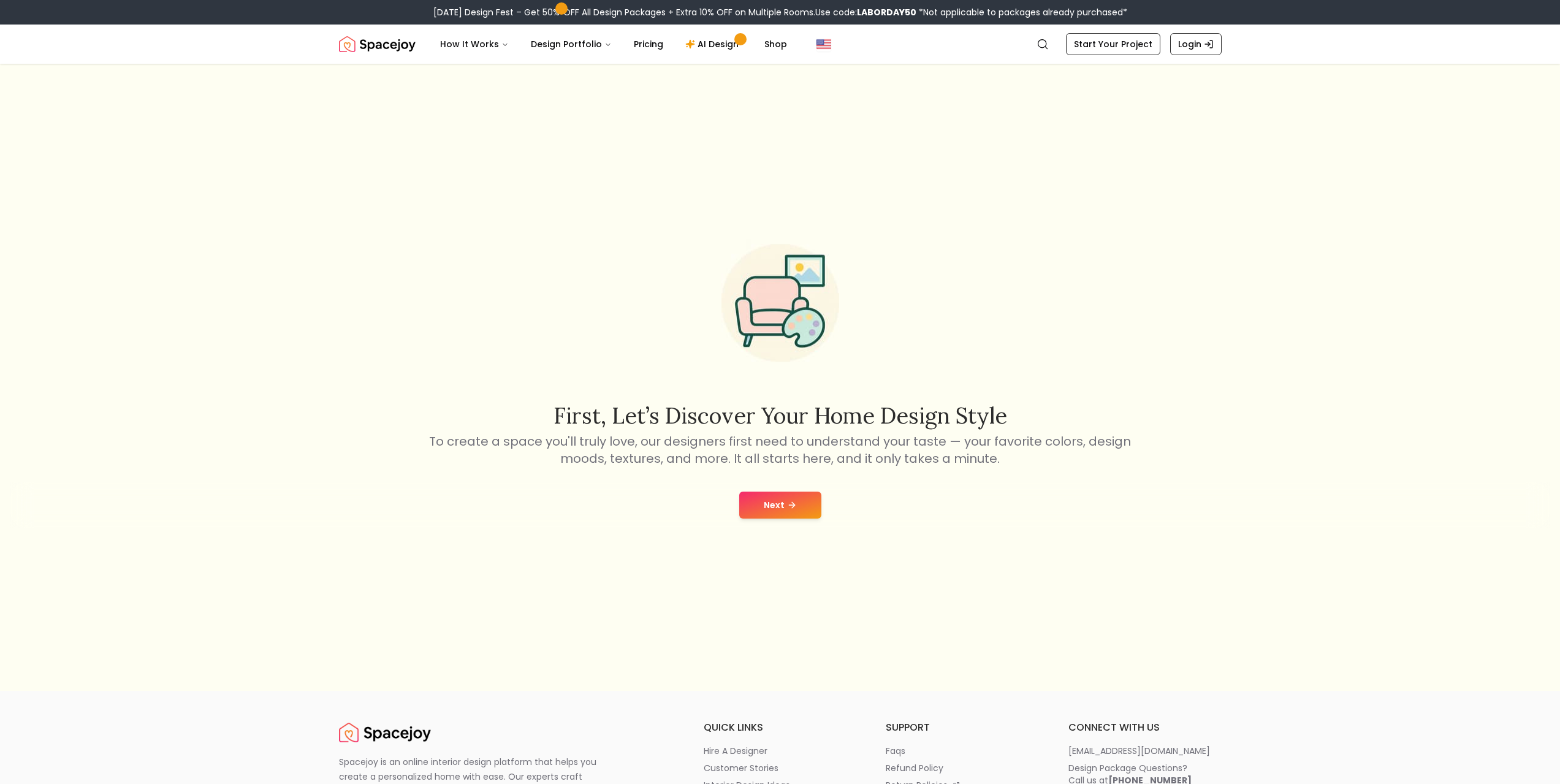
click at [776, 500] on button "Next" at bounding box center [780, 505] width 82 height 27
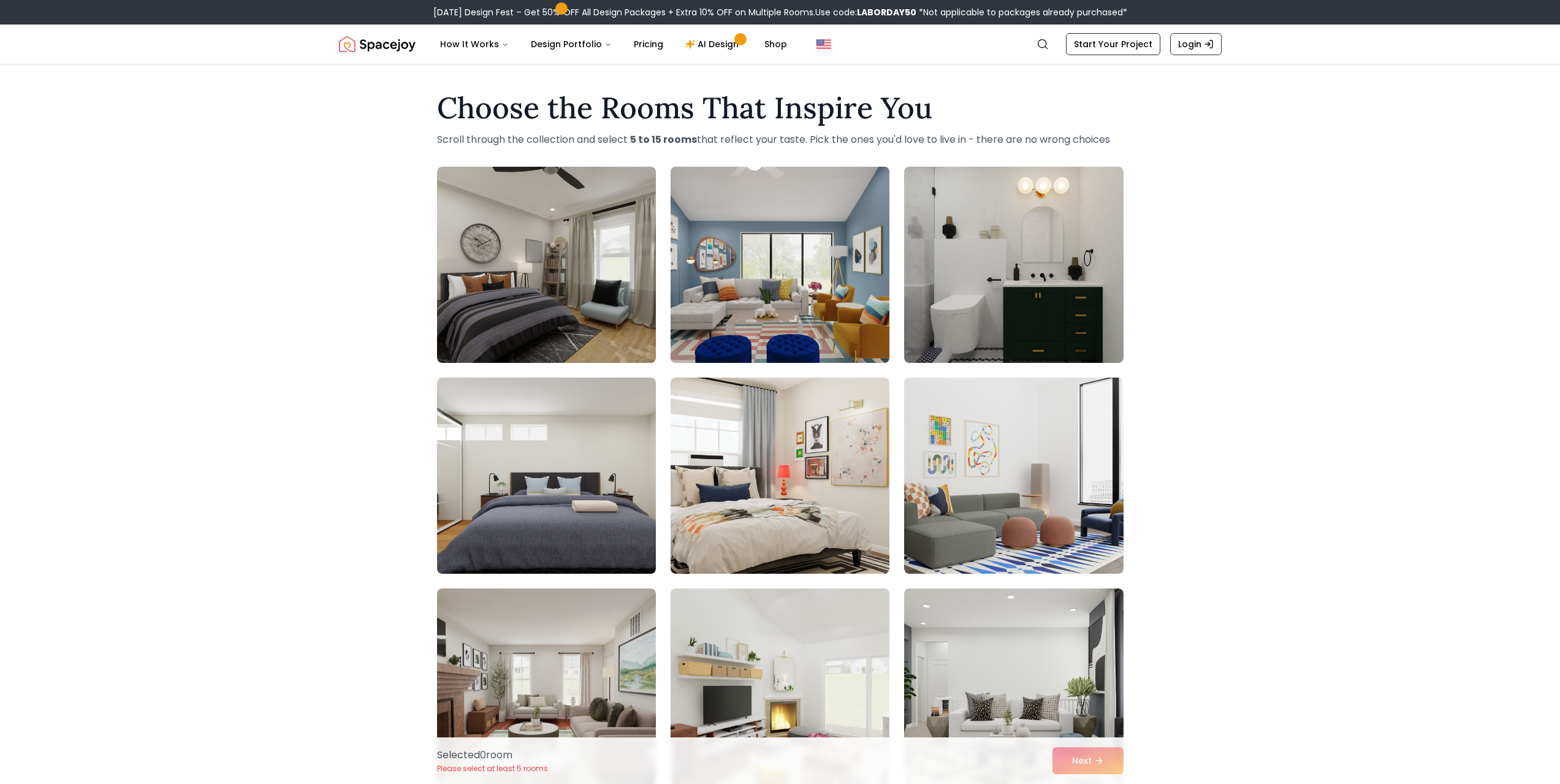
click at [748, 293] on img at bounding box center [780, 264] width 230 height 206
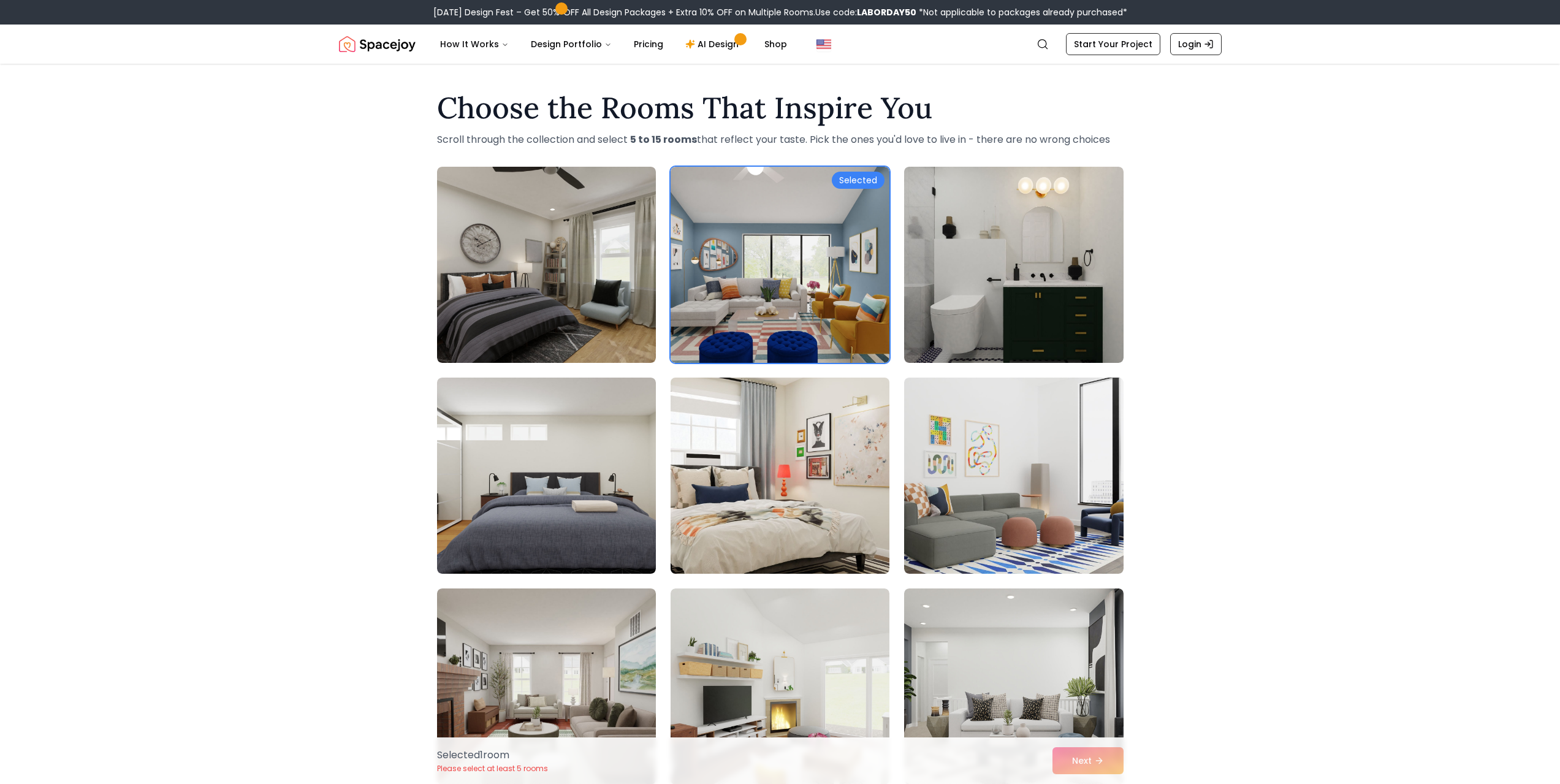
click at [873, 492] on img at bounding box center [780, 476] width 230 height 206
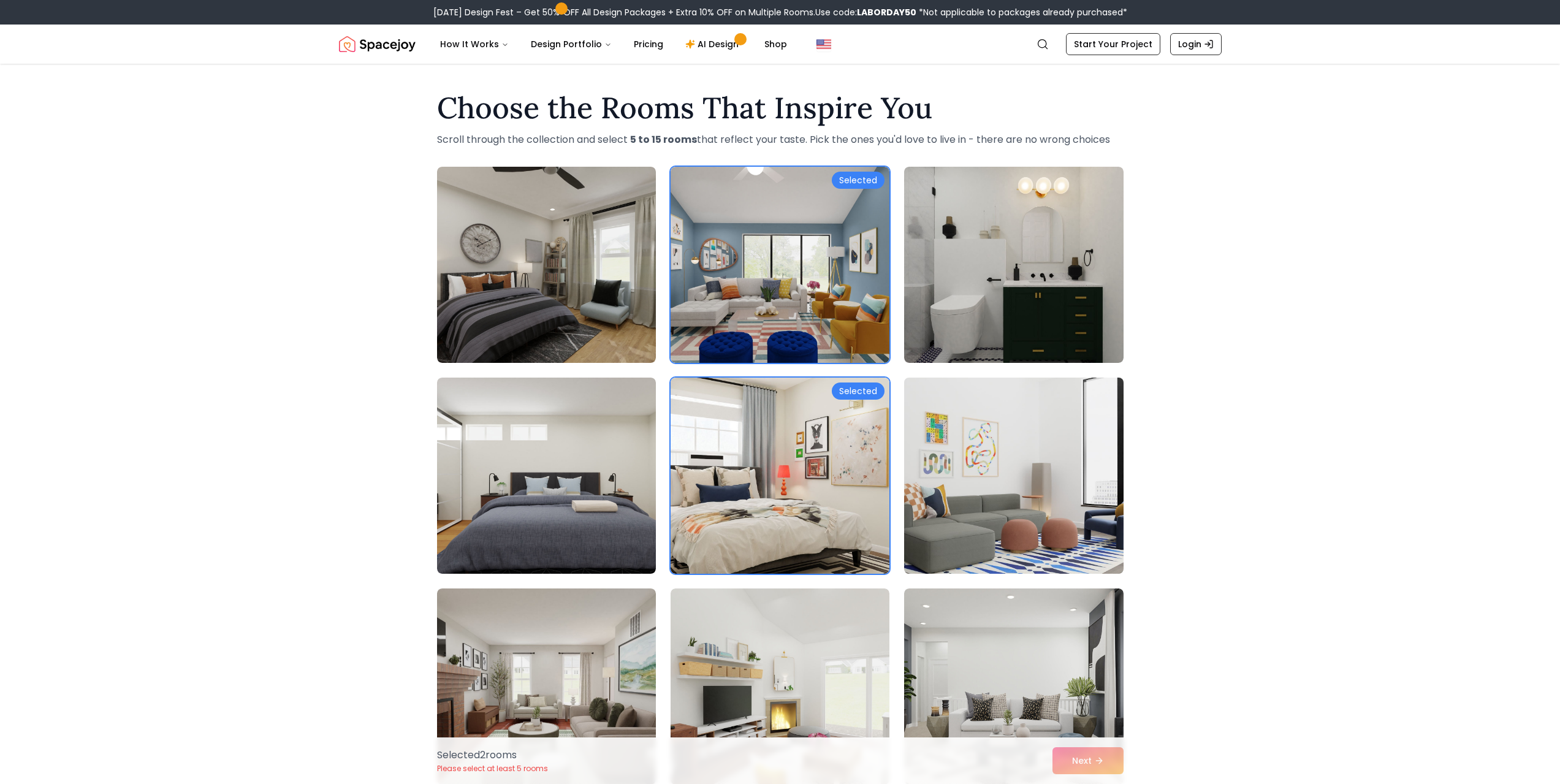
drag, startPoint x: 1081, startPoint y: 501, endPoint x: 1067, endPoint y: 455, distance: 48.1
click at [1081, 500] on img at bounding box center [1013, 476] width 230 height 206
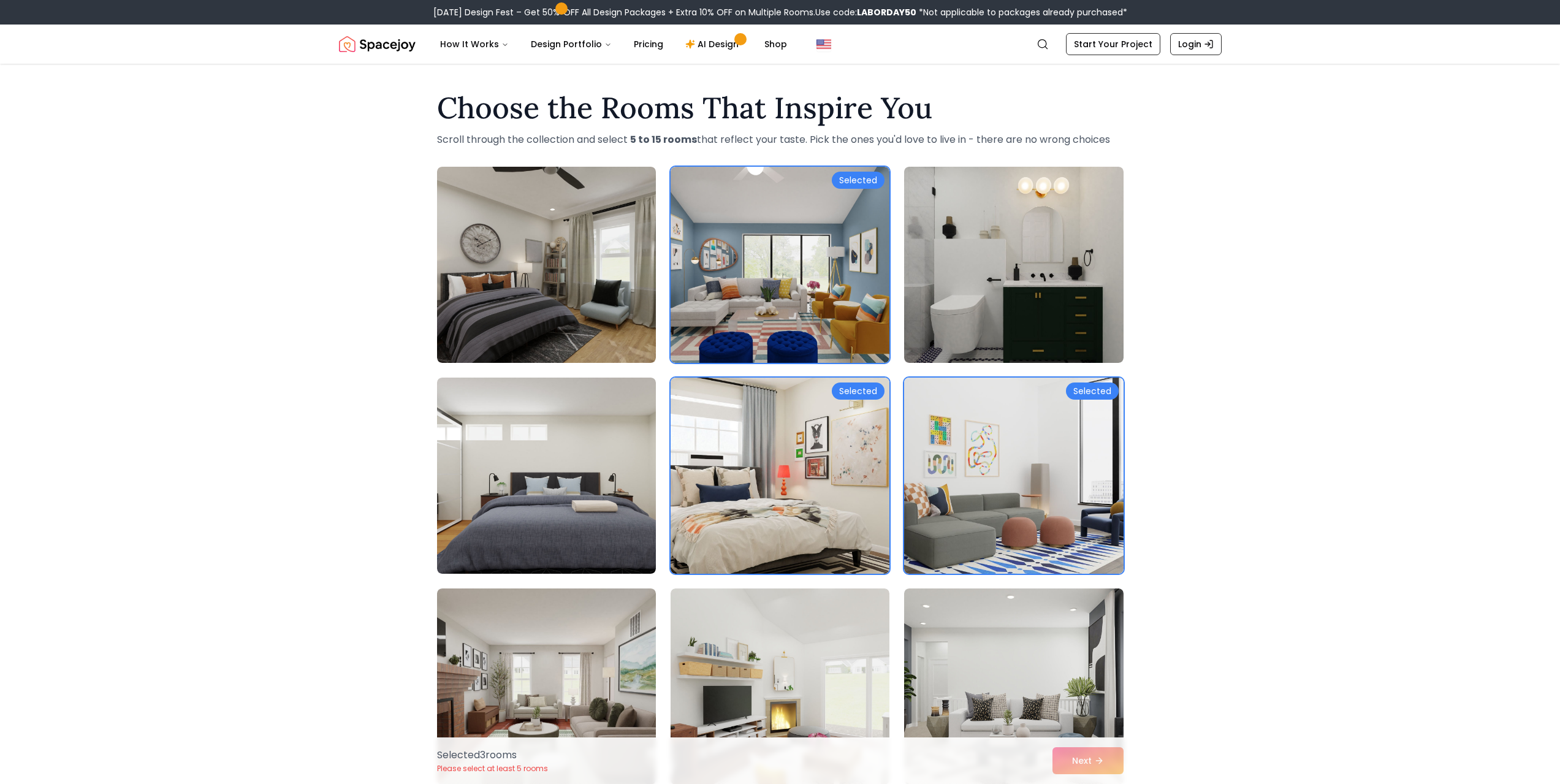
click at [948, 106] on h1 "Choose the Rooms That Inspire You" at bounding box center [780, 108] width 686 height 30
click at [669, 492] on div "Selected Selected Selected" at bounding box center [780, 580] width 686 height 828
click at [692, 612] on img at bounding box center [780, 686] width 230 height 206
click at [598, 612] on img at bounding box center [547, 686] width 230 height 206
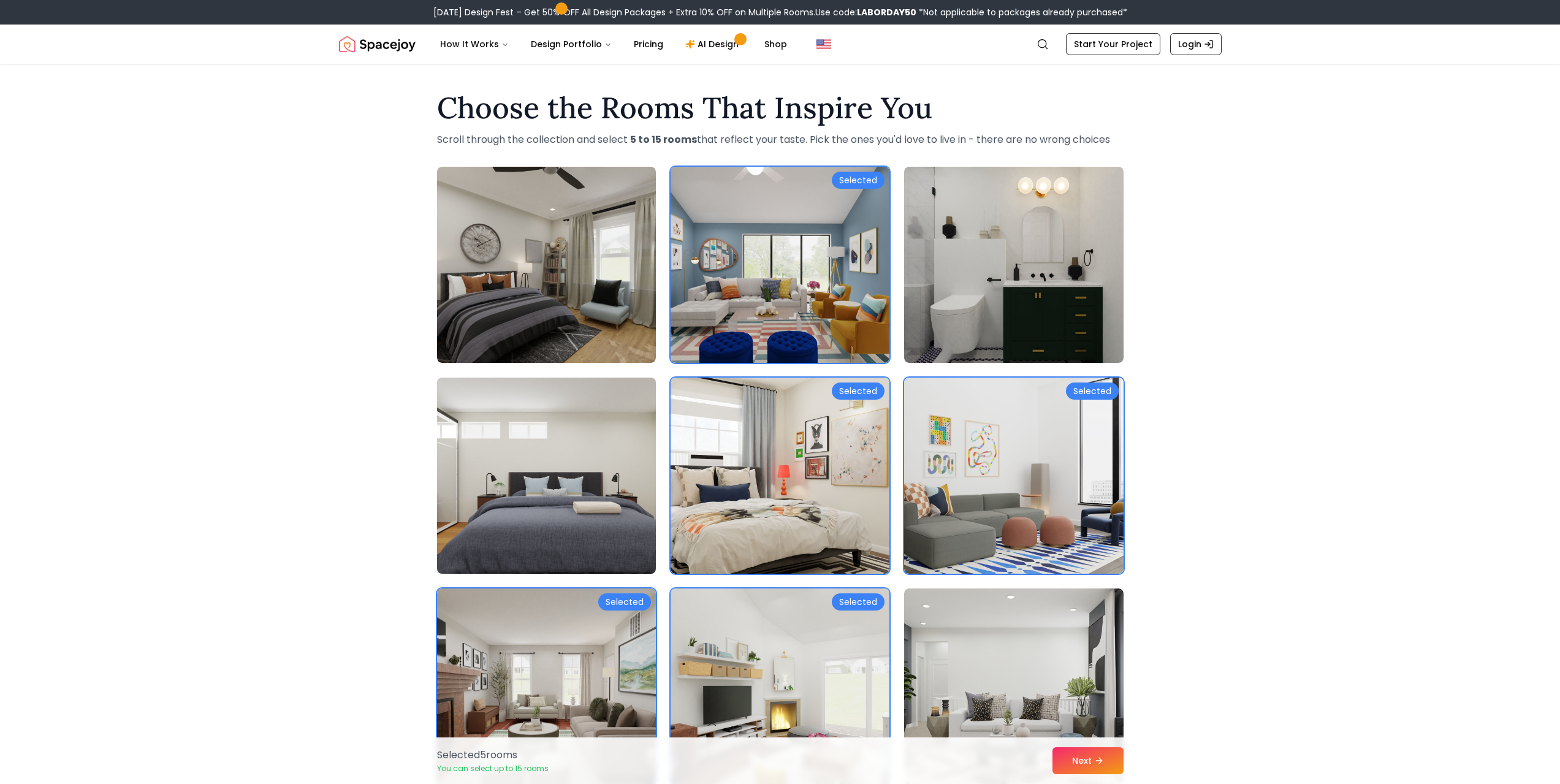
click at [605, 514] on img at bounding box center [547, 476] width 230 height 206
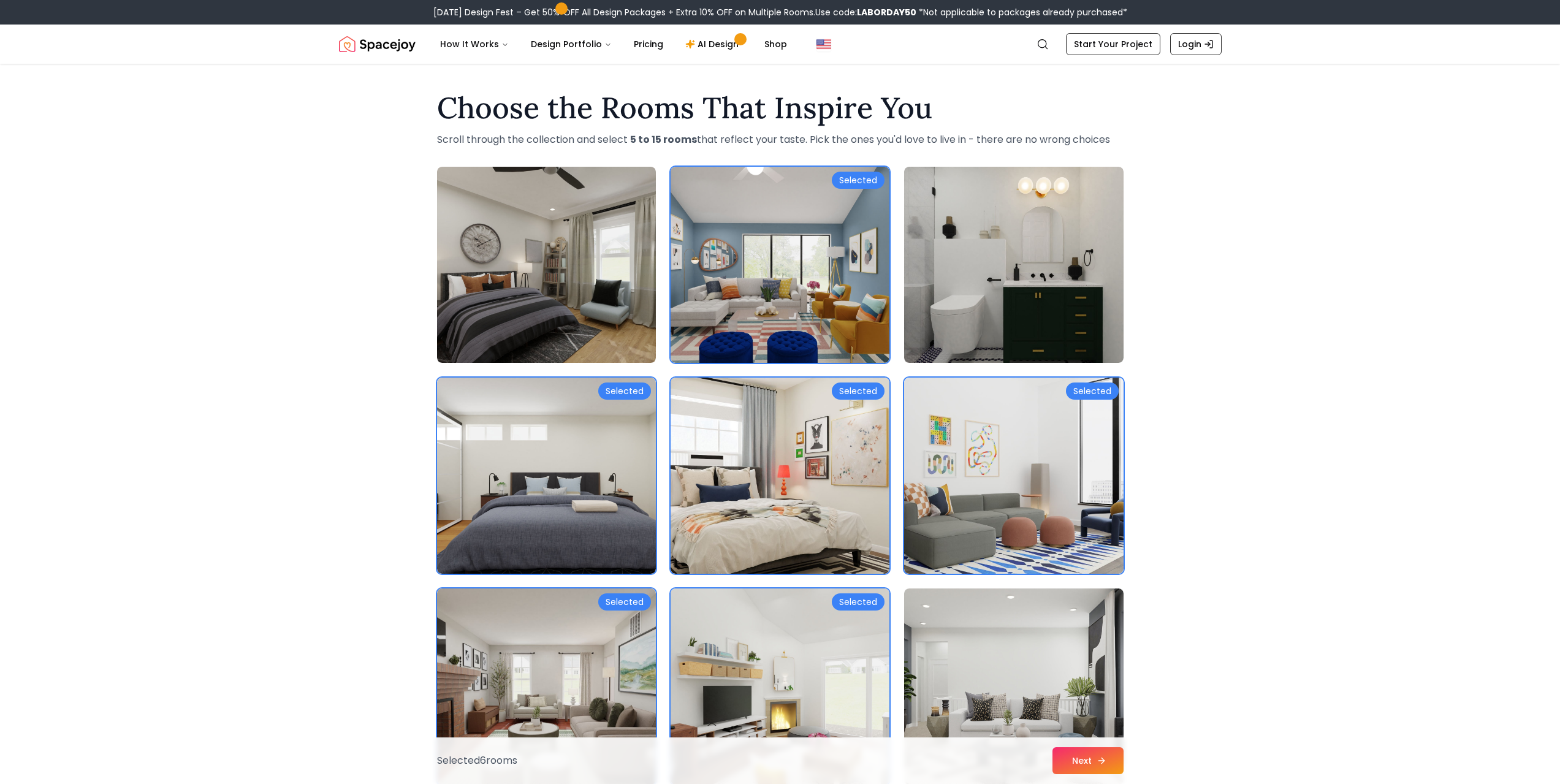
click at [1085, 753] on button "Next" at bounding box center [1088, 761] width 71 height 27
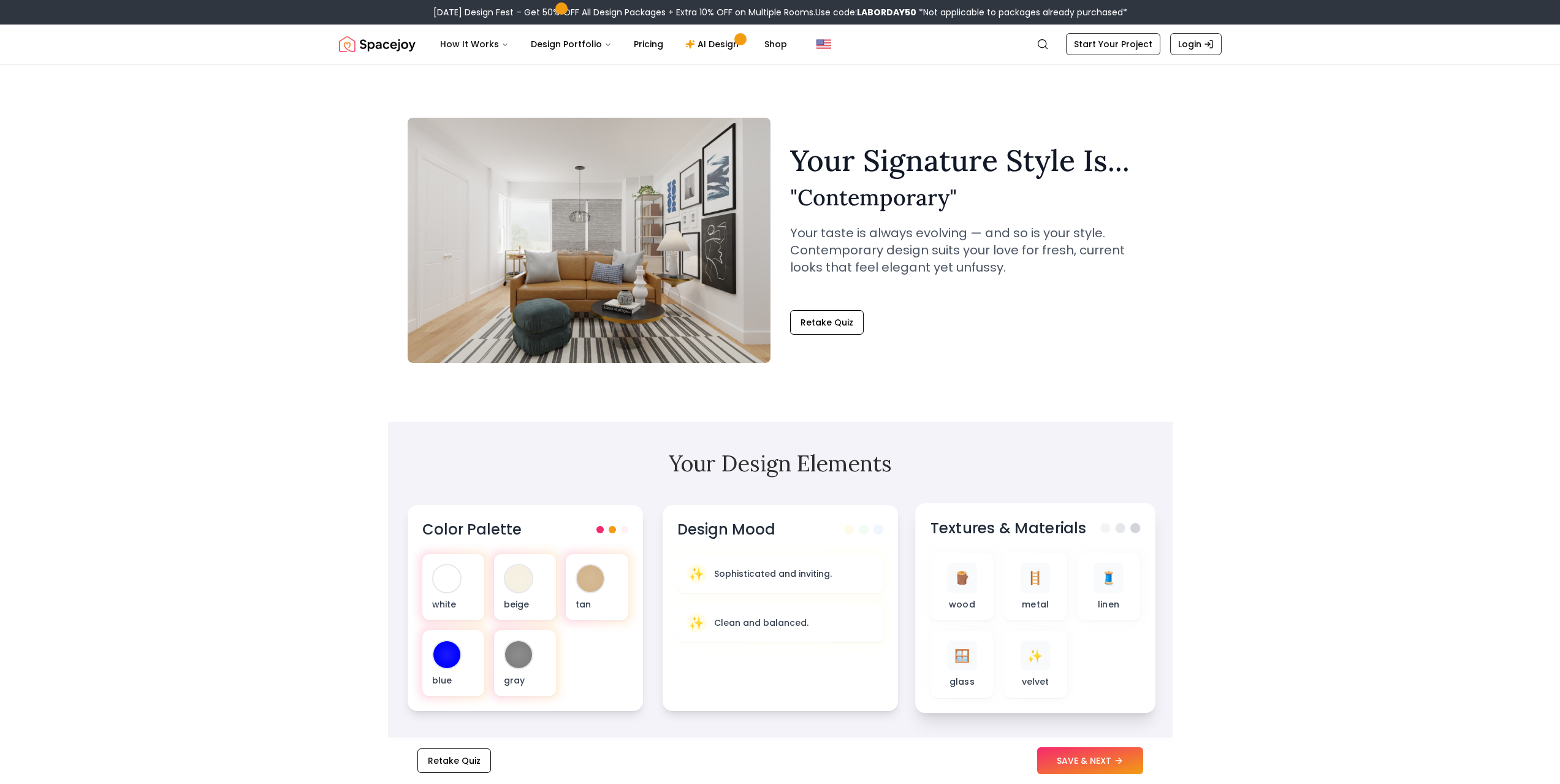
click at [1069, 709] on div "Textures & Materials 🪵 wood 🪜 metal 🧵 linen 🪟 glass ✨ velvet" at bounding box center [1035, 608] width 240 height 210
click at [1073, 767] on button "SAVE & NEXT" at bounding box center [1091, 761] width 106 height 27
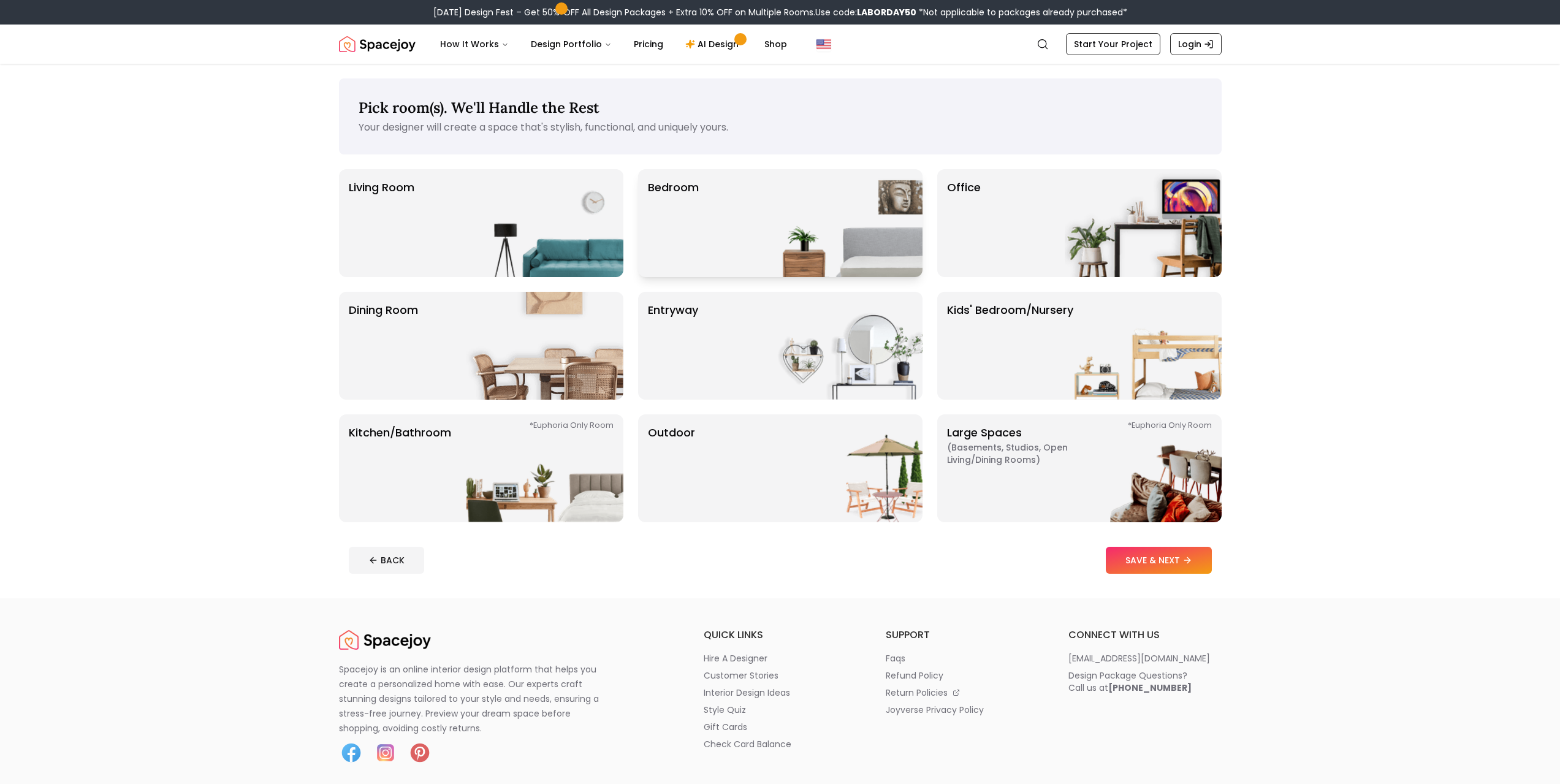
click at [828, 175] on img at bounding box center [844, 223] width 157 height 108
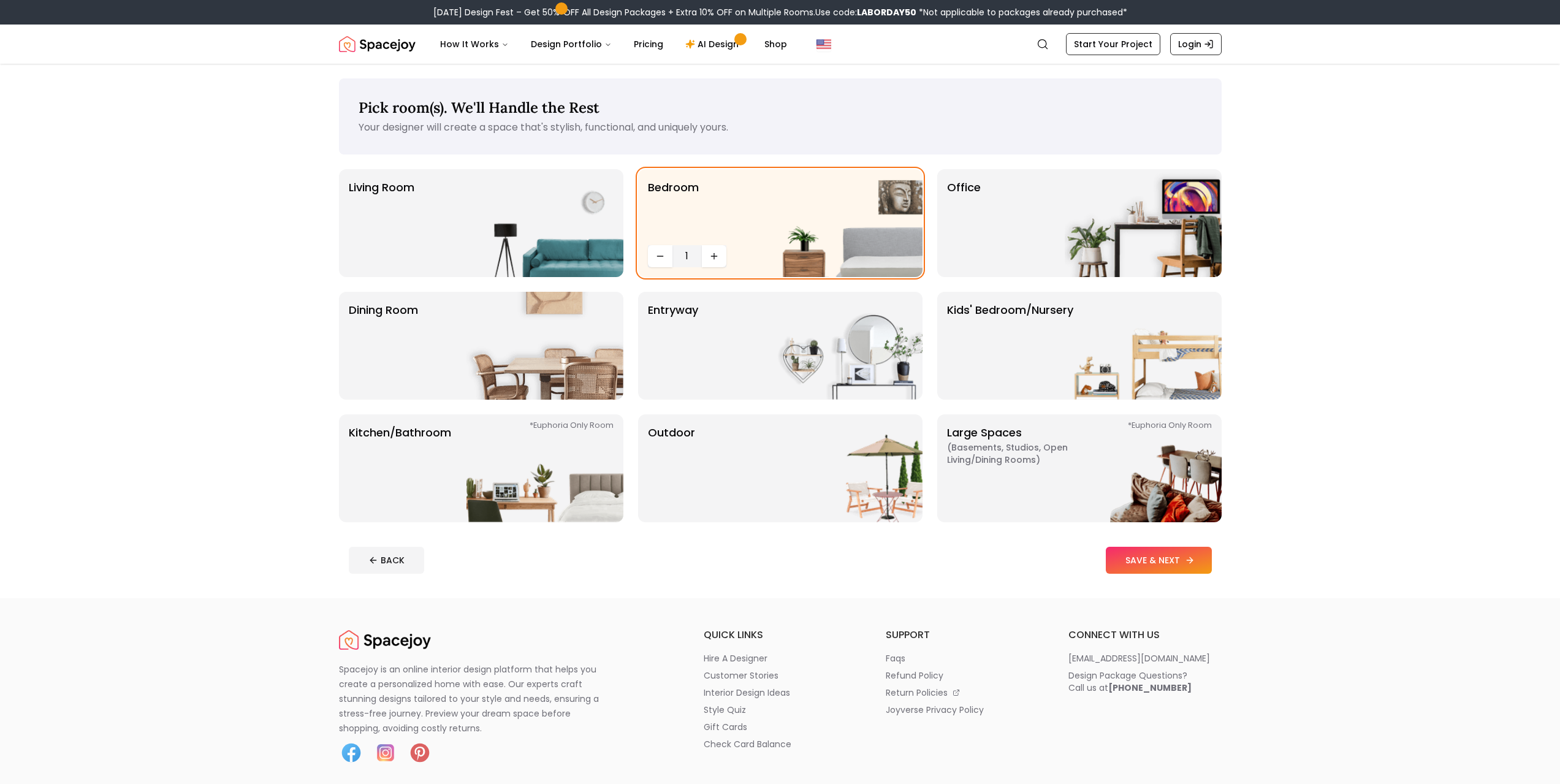
click at [1198, 553] on button "SAVE & NEXT" at bounding box center [1159, 560] width 106 height 27
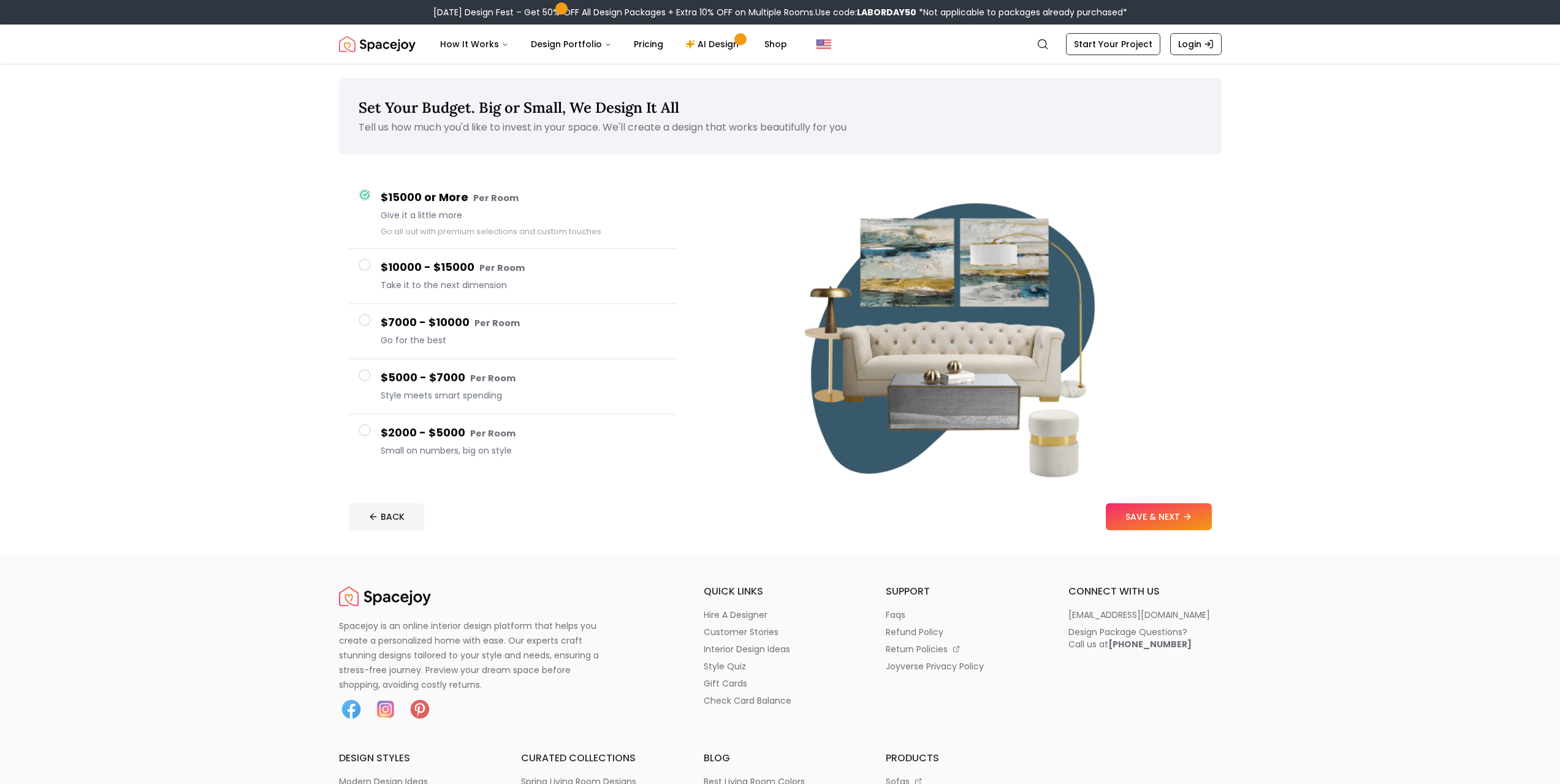
click at [1198, 553] on div "Set Your Budget. Big or Small, We Design It All Tell us how much you'd like to …" at bounding box center [780, 308] width 942 height 491
click at [365, 186] on button "$15000 or More Per Room Give it a little more Go all out with premium selection…" at bounding box center [512, 214] width 327 height 70
click at [366, 194] on icon at bounding box center [366, 194] width 6 height 4
click at [366, 319] on span at bounding box center [364, 320] width 12 height 12
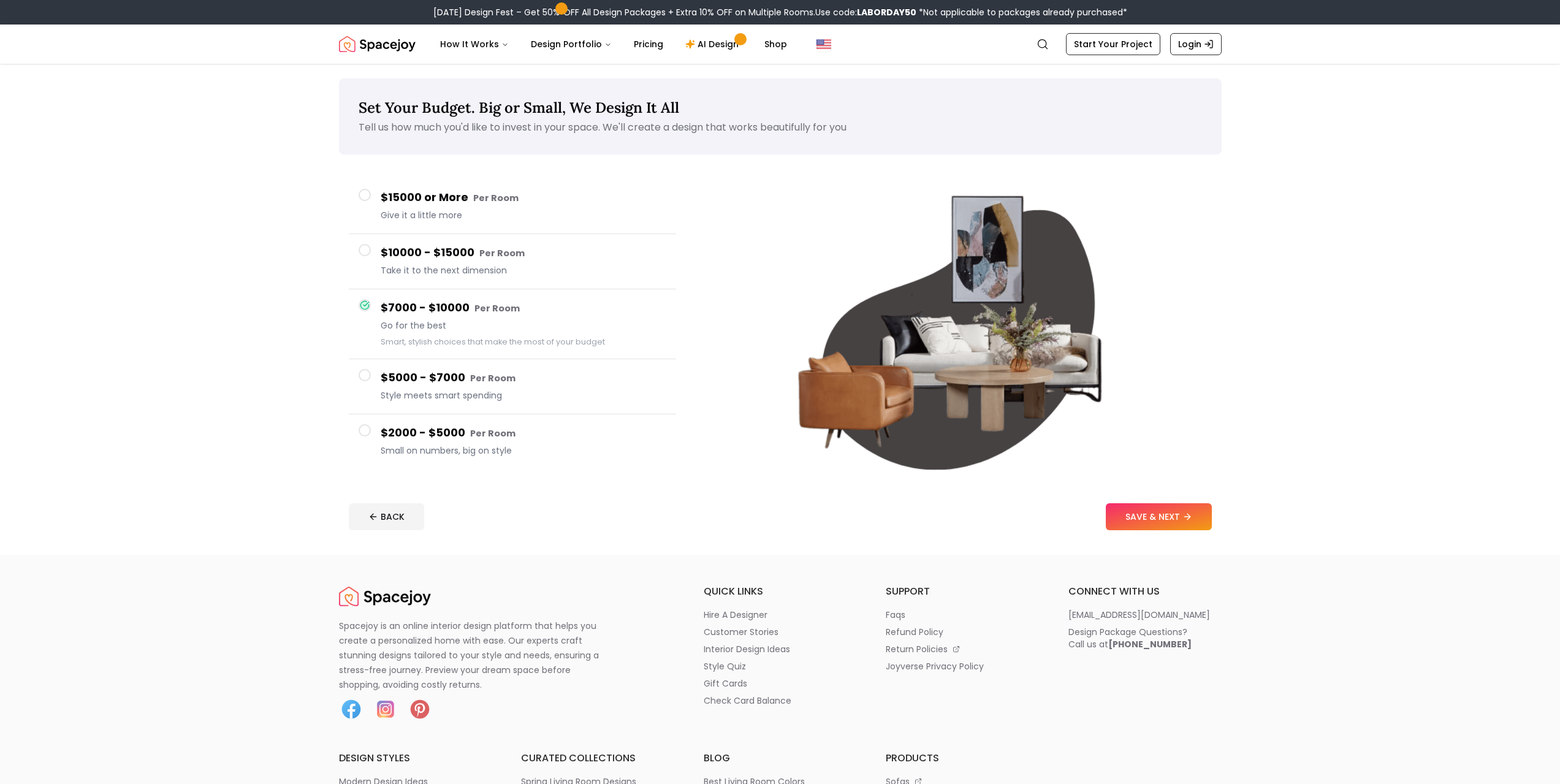
click at [1172, 534] on footer "BACK SAVE & NEXT" at bounding box center [780, 517] width 882 height 47
click at [1172, 510] on button "SAVE & NEXT" at bounding box center [1159, 517] width 106 height 27
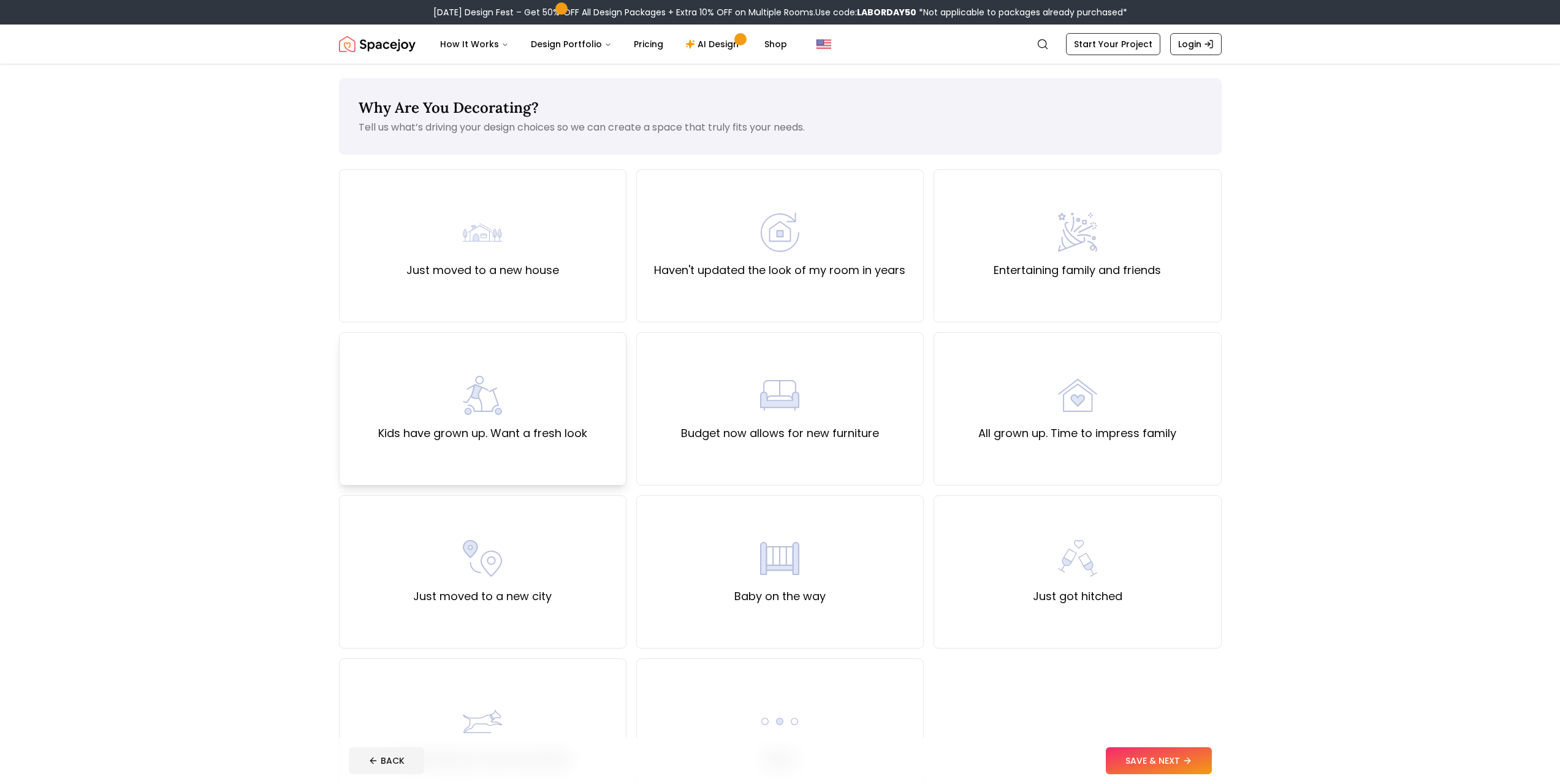
click at [600, 430] on div "Kids have grown up. Want a fresh look" at bounding box center [483, 408] width 288 height 153
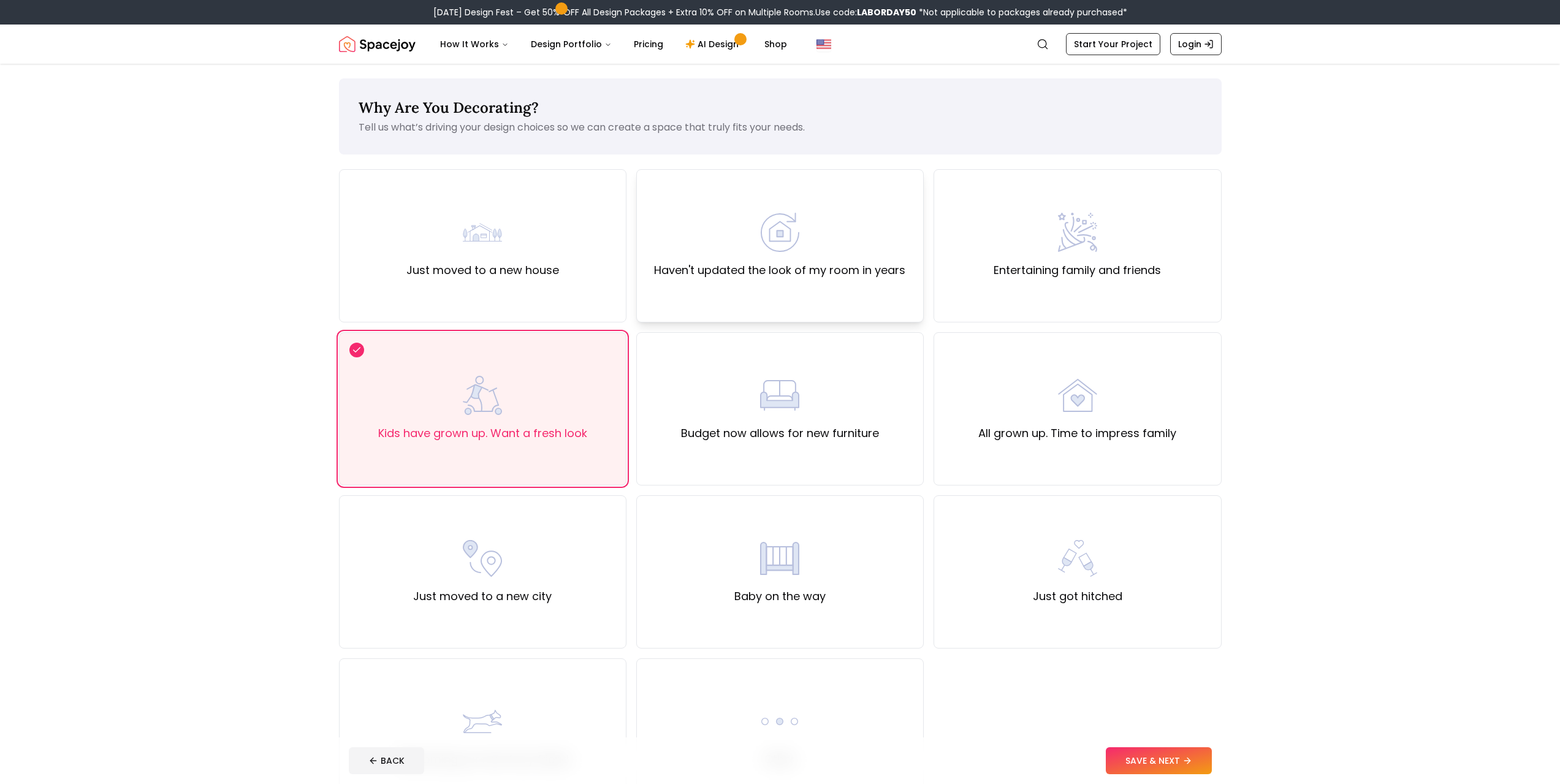
click at [820, 259] on div "Haven't updated the look of my room in years" at bounding box center [780, 246] width 252 height 66
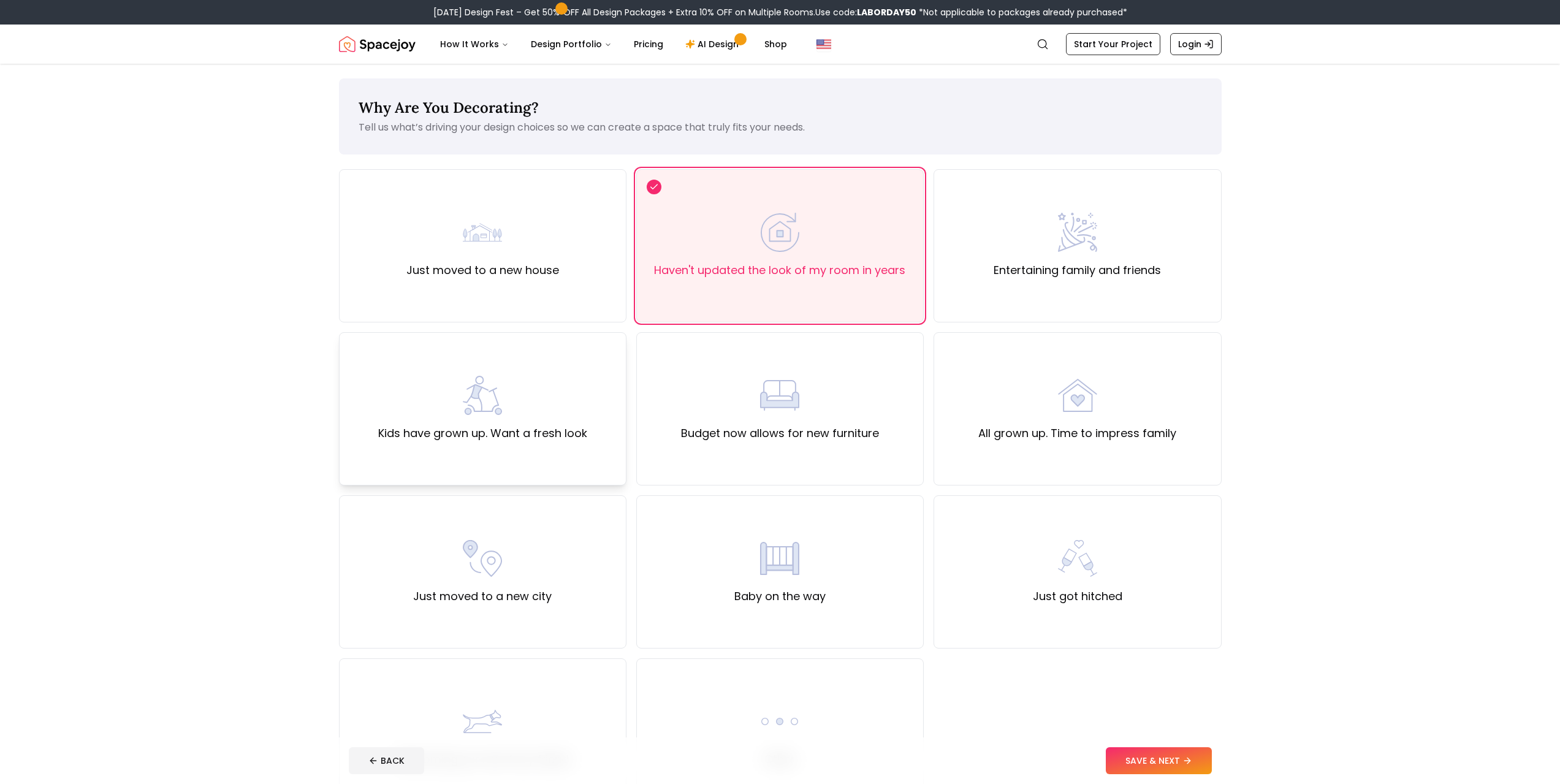
click at [562, 408] on div "Kids have grown up. Want a fresh look" at bounding box center [483, 409] width 209 height 66
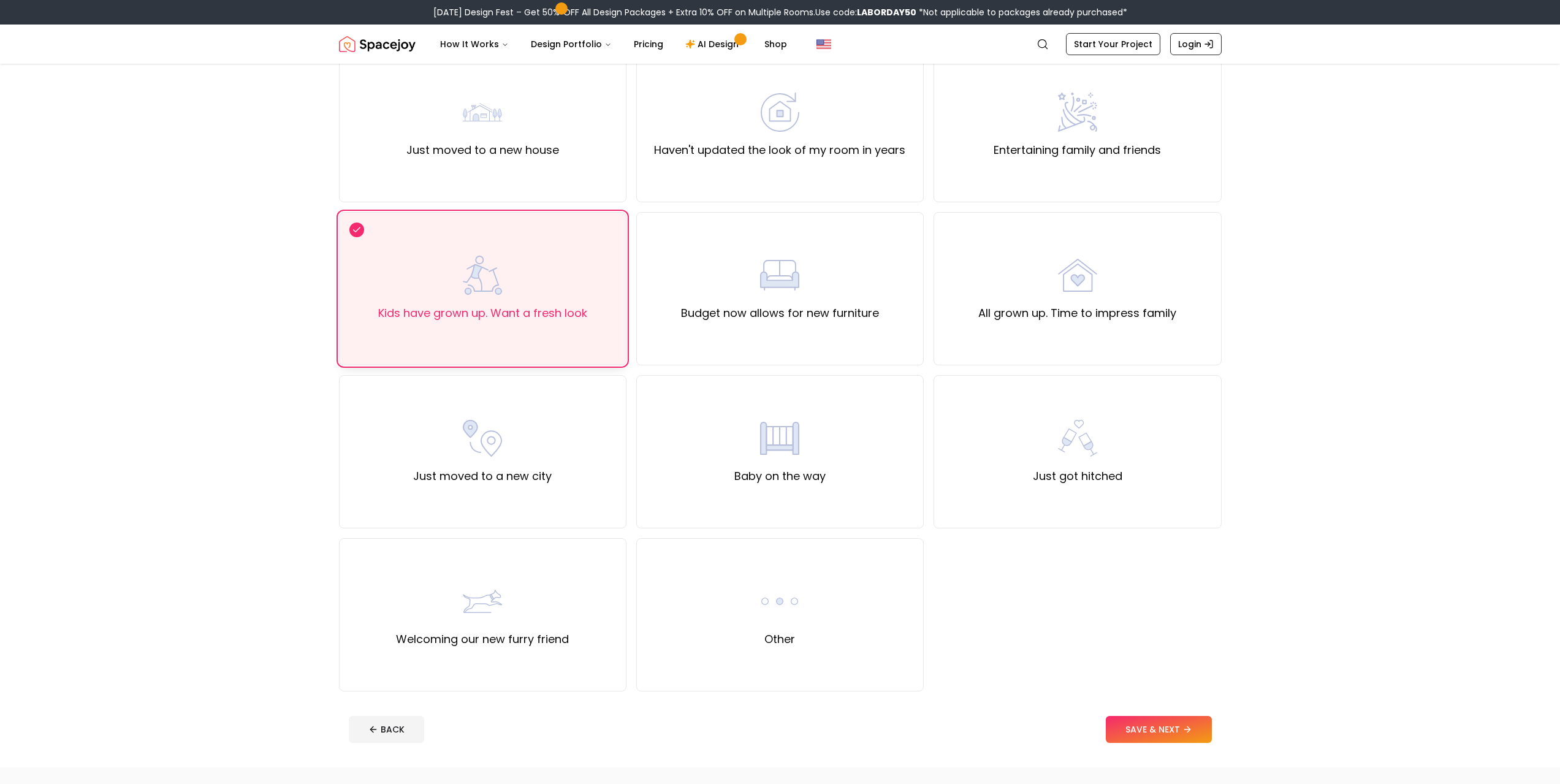
scroll to position [123, 0]
click at [1130, 717] on button "SAVE & NEXT" at bounding box center [1159, 727] width 106 height 27
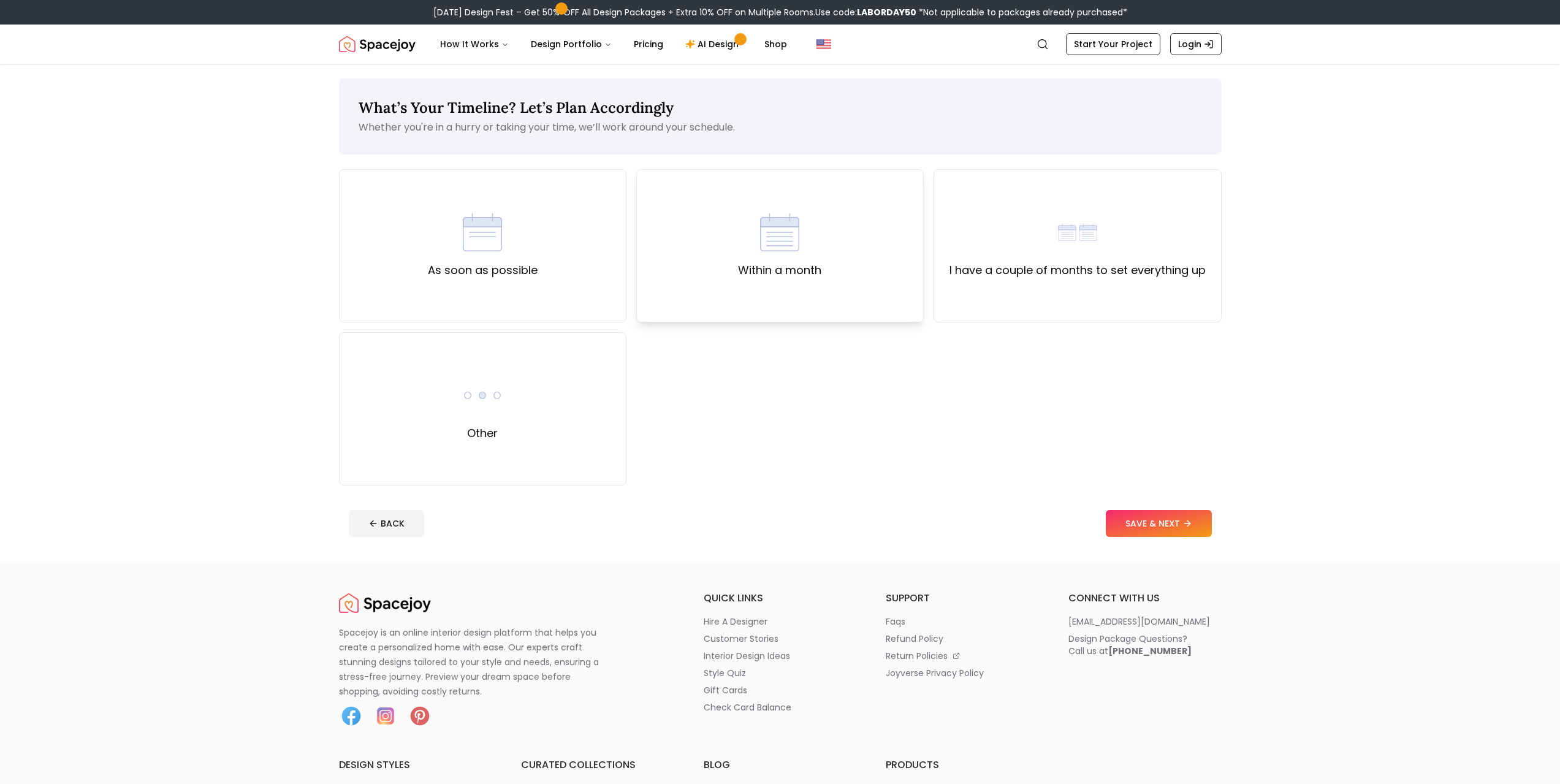
click at [725, 273] on div "Within a month" at bounding box center [780, 246] width 288 height 153
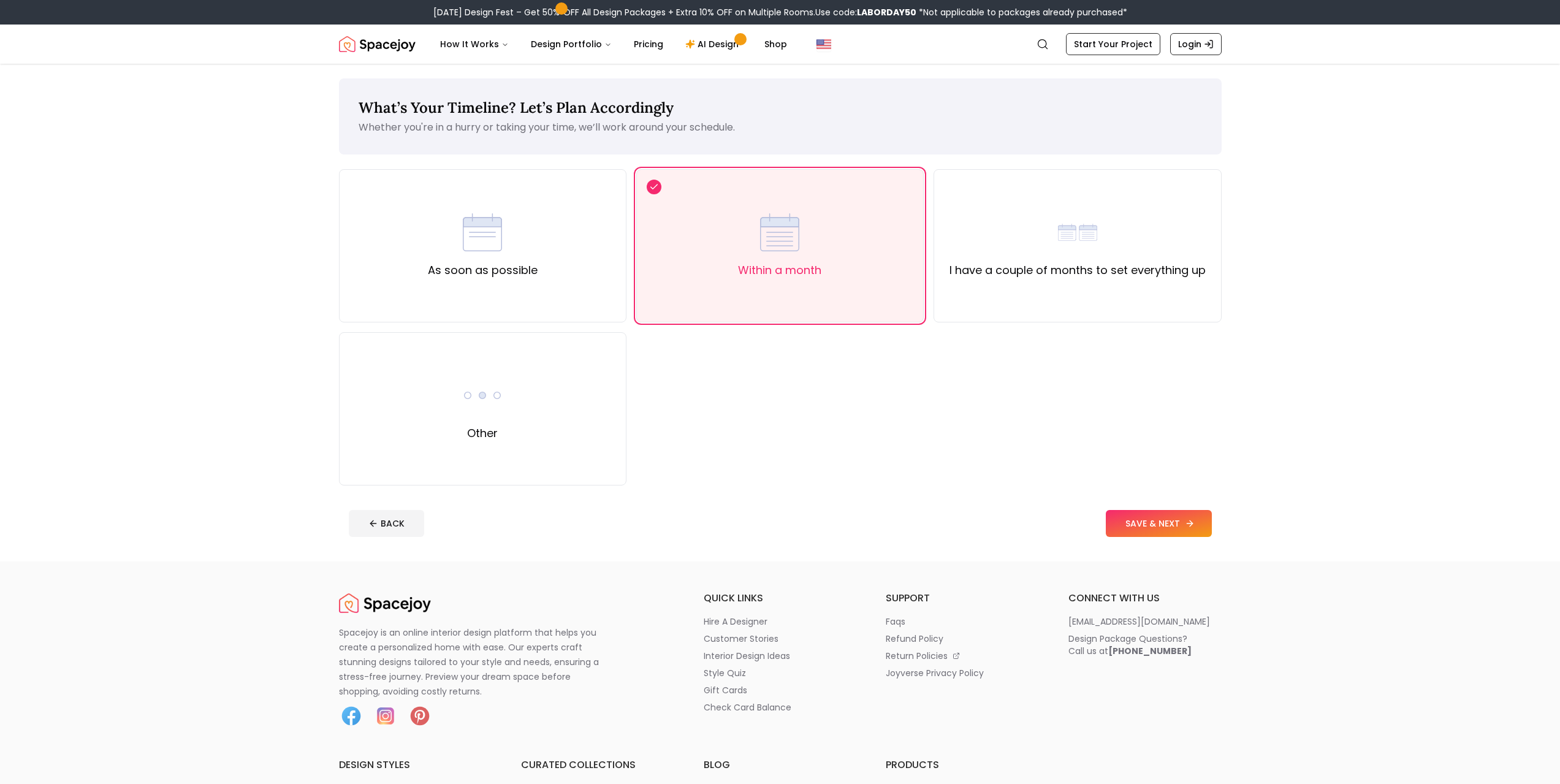
click at [1155, 515] on button "SAVE & NEXT" at bounding box center [1159, 524] width 106 height 27
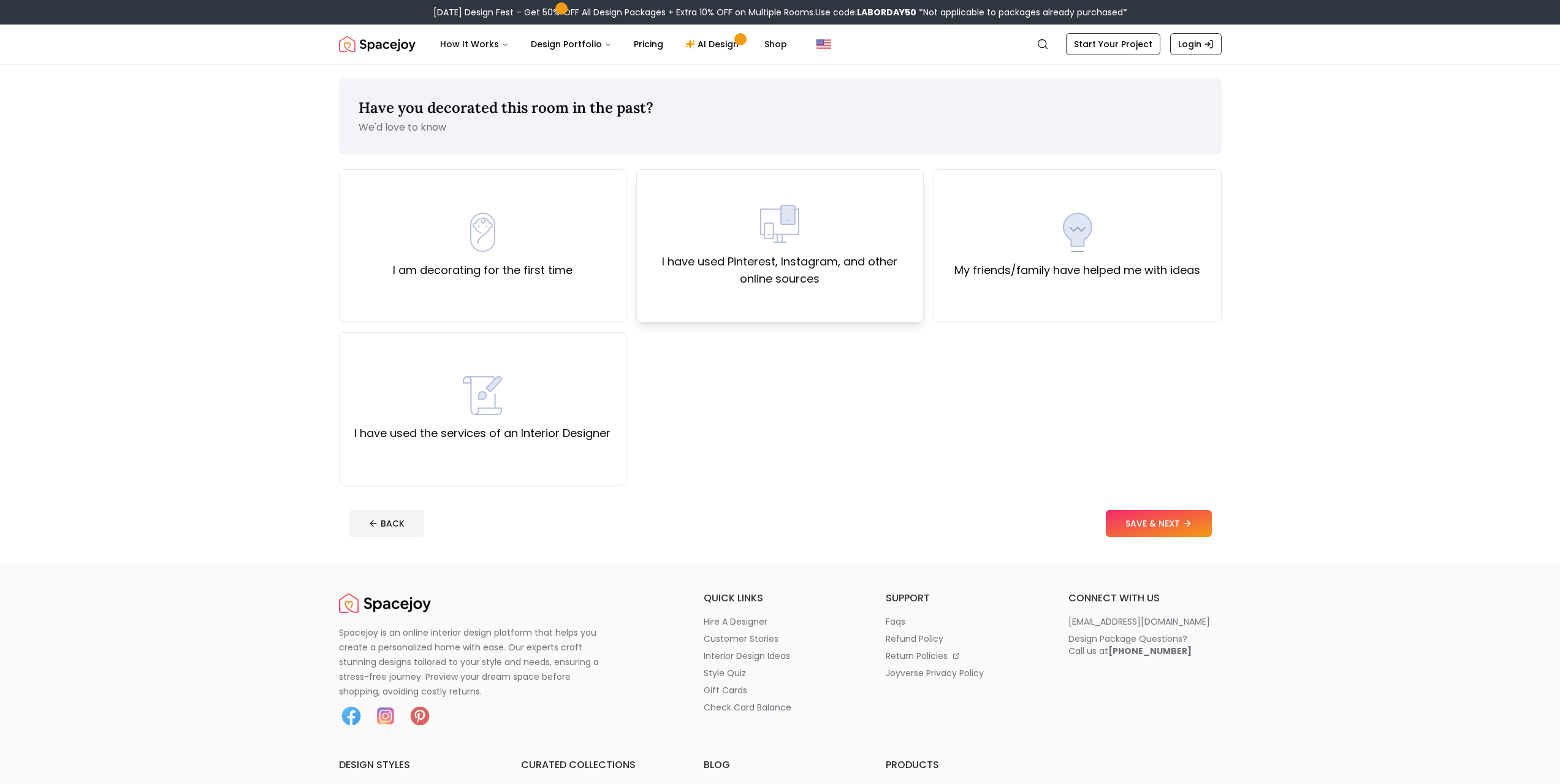
click at [820, 275] on label "I have used Pinterest, Instagram, and other online sources" at bounding box center [780, 270] width 267 height 35
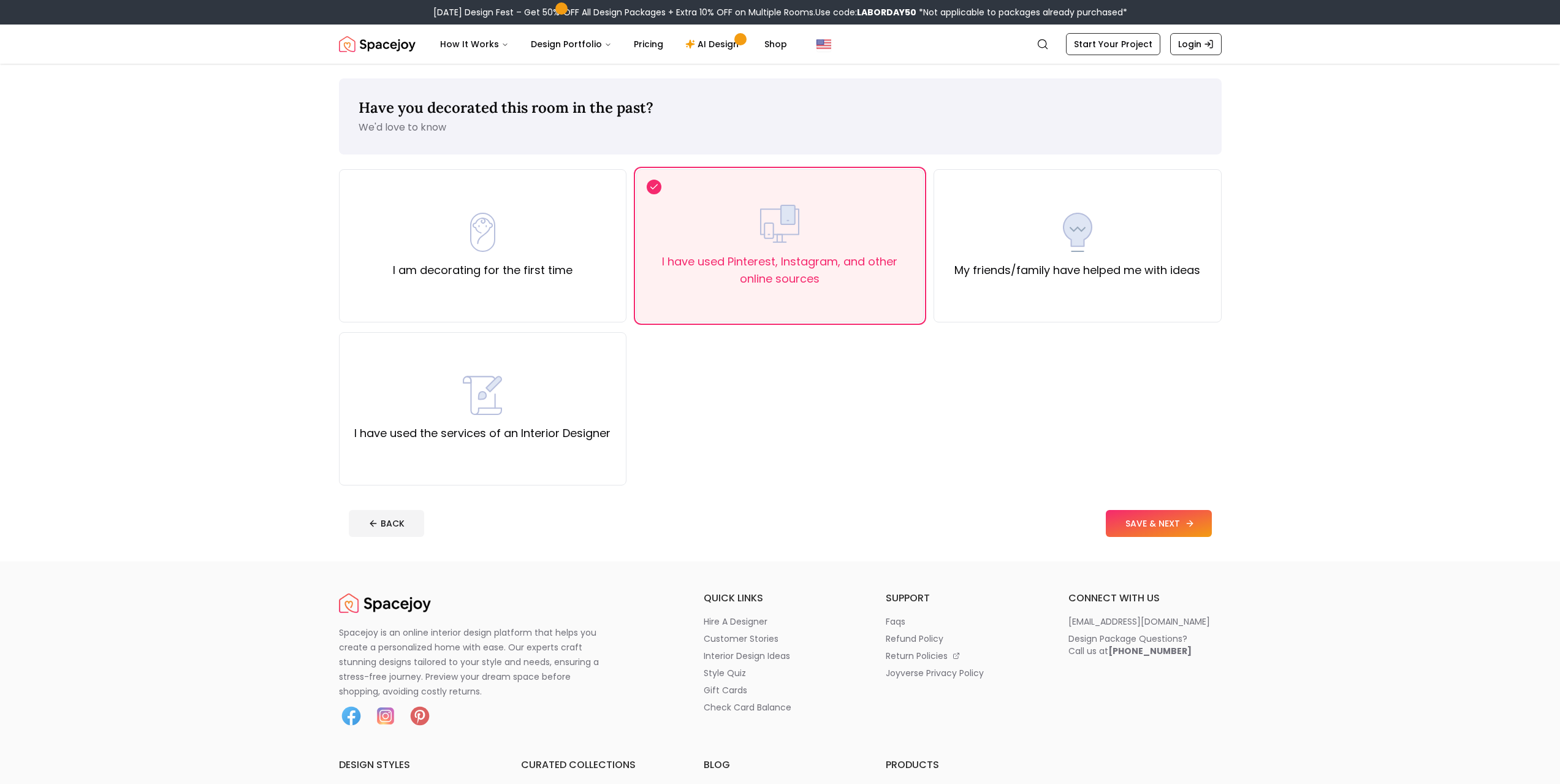
click at [1153, 512] on button "SAVE & NEXT" at bounding box center [1159, 524] width 106 height 27
